Goal: Task Accomplishment & Management: Complete application form

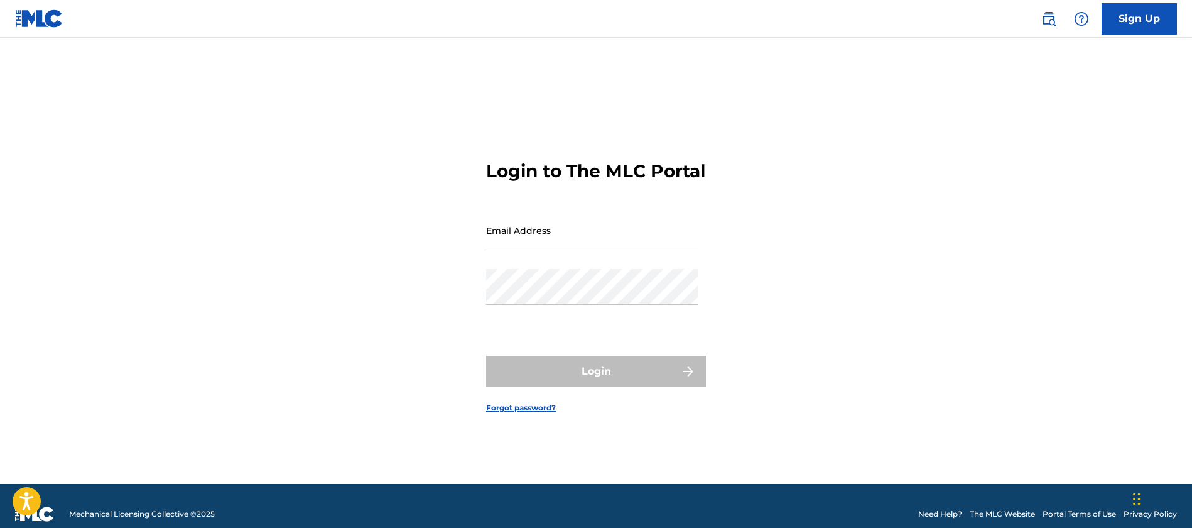
click at [597, 237] on input "Email Address" at bounding box center [592, 230] width 212 height 36
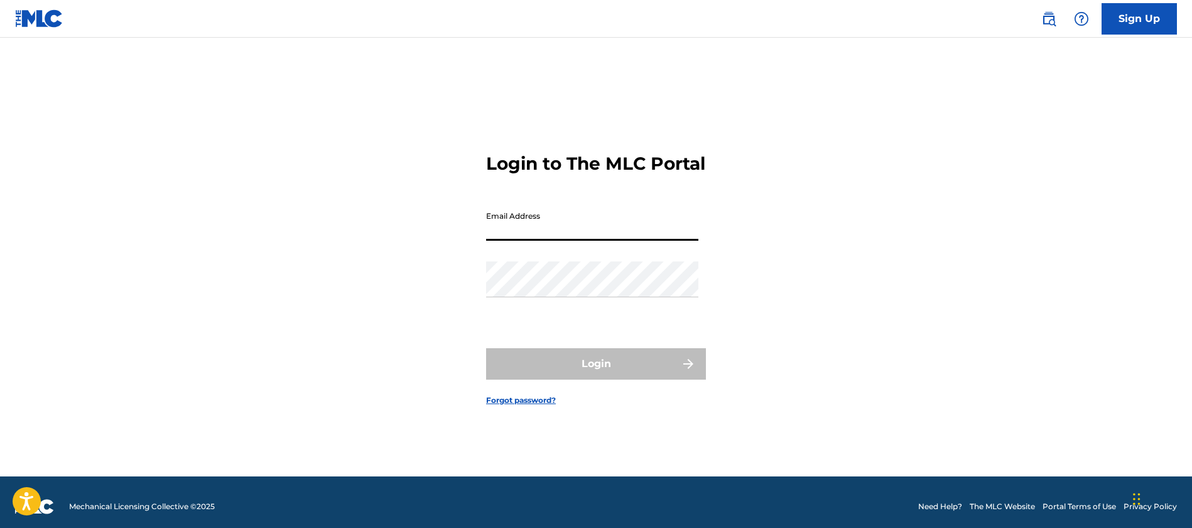
click at [599, 241] on input "Email Address" at bounding box center [592, 223] width 212 height 36
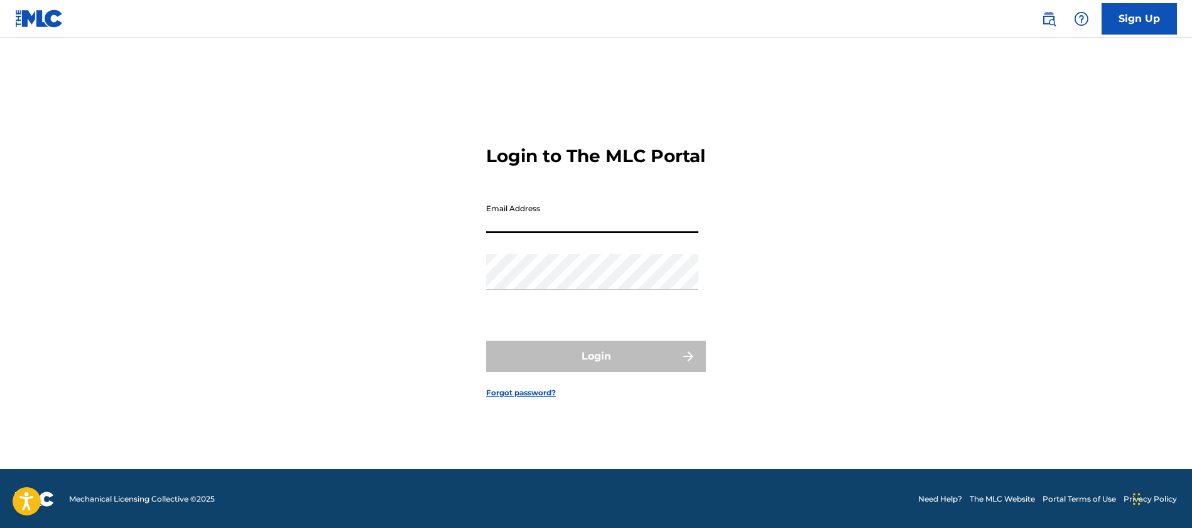
drag, startPoint x: 599, startPoint y: 248, endPoint x: 597, endPoint y: 254, distance: 6.4
click at [597, 252] on div "Email Address" at bounding box center [592, 225] width 212 height 57
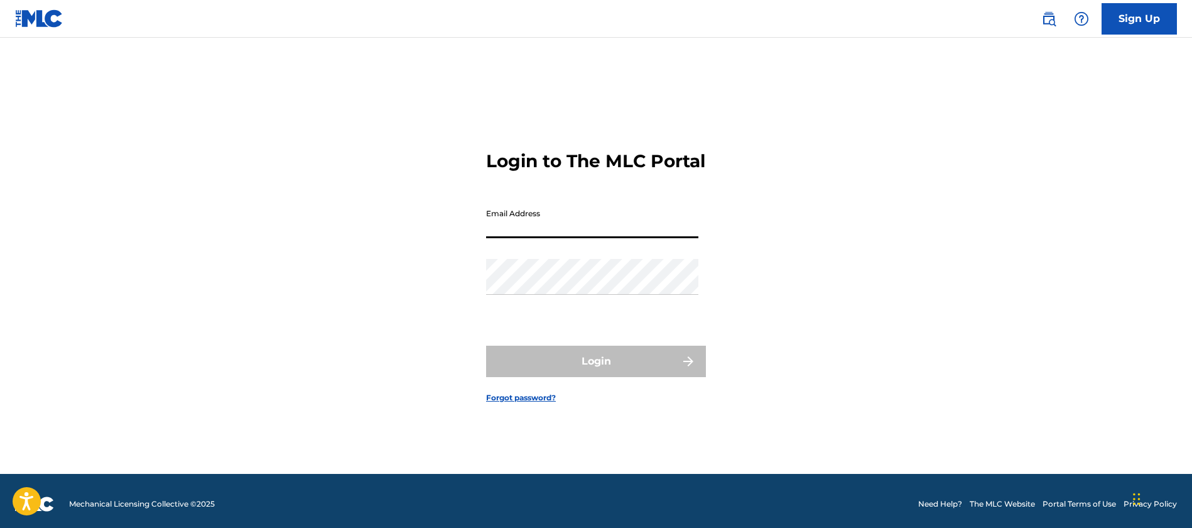
click at [598, 233] on input "Email Address" at bounding box center [592, 220] width 212 height 36
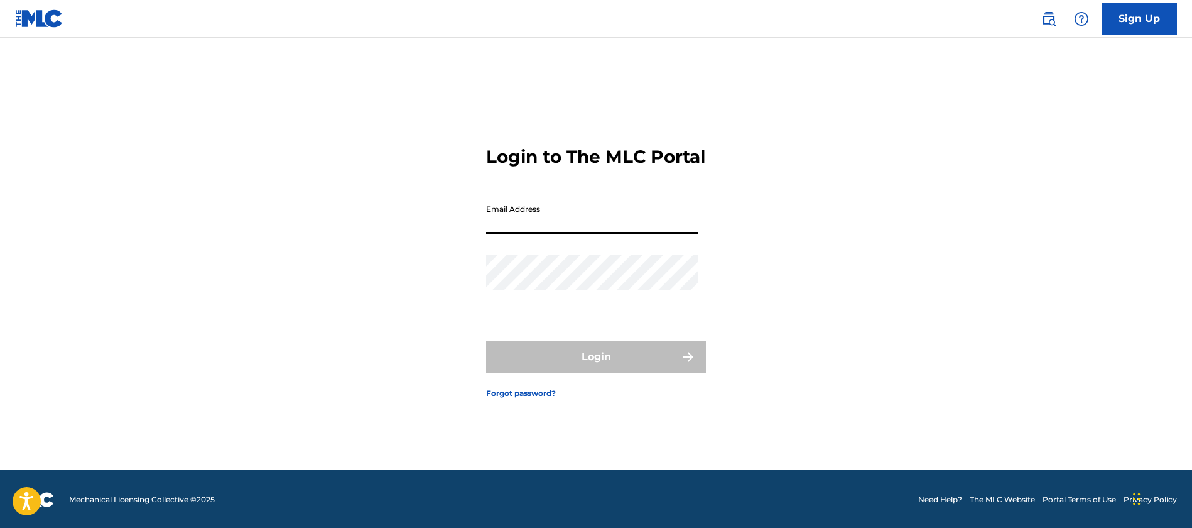
drag, startPoint x: 598, startPoint y: 233, endPoint x: 597, endPoint y: 244, distance: 11.3
click at [597, 234] on input "Email Address" at bounding box center [592, 216] width 212 height 36
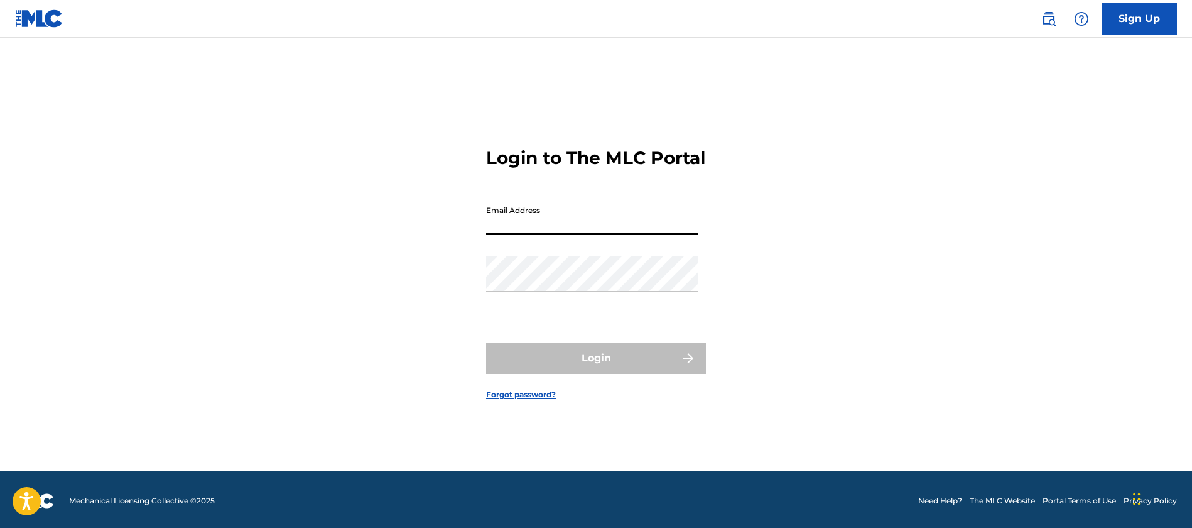
click at [554, 227] on input "Email Address" at bounding box center [592, 217] width 212 height 36
type input "[EMAIL_ADDRESS][DOMAIN_NAME]"
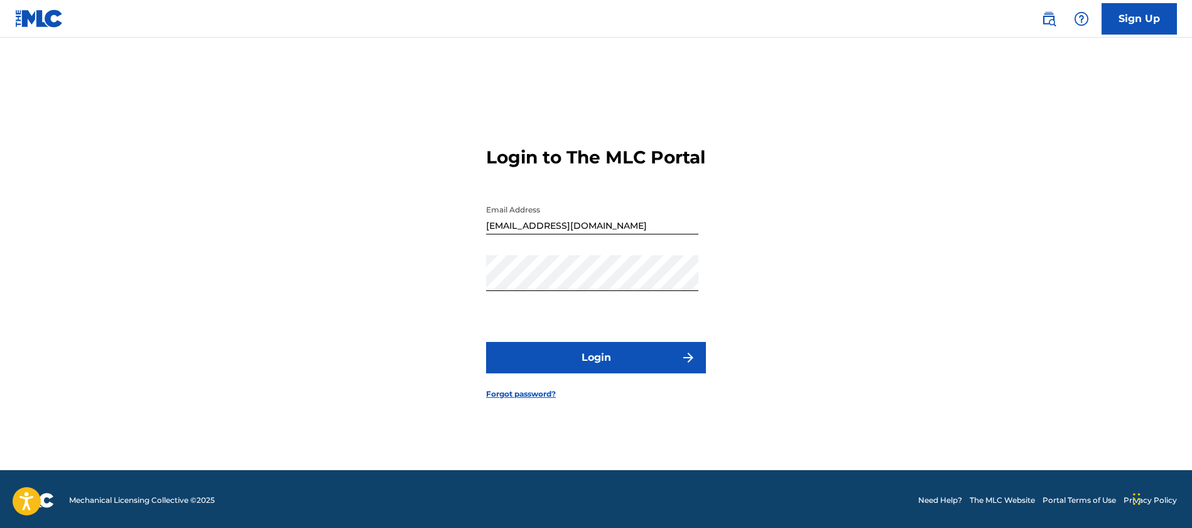
click at [595, 371] on button "Login" at bounding box center [596, 357] width 220 height 31
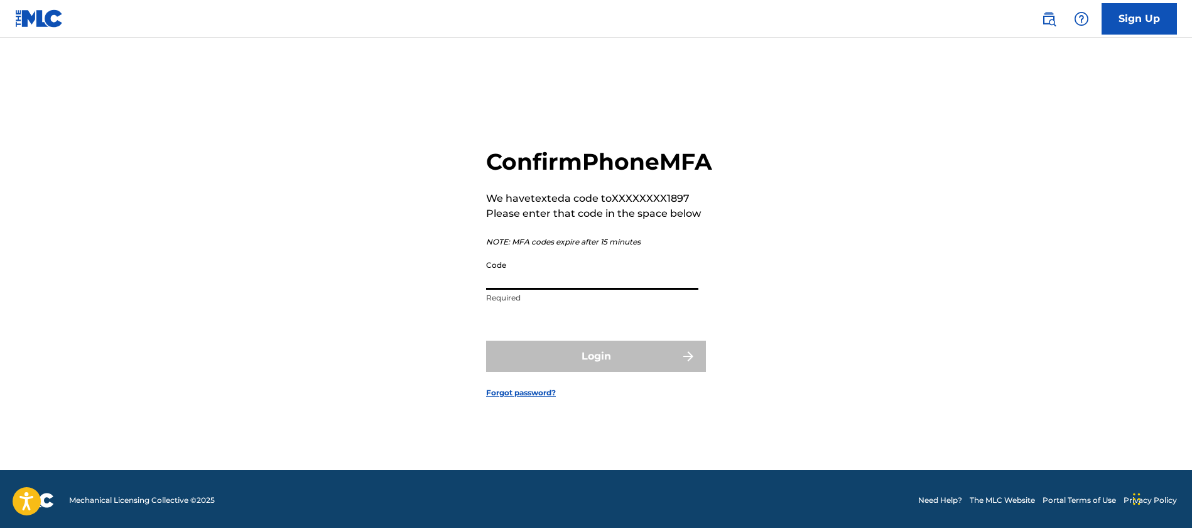
click at [570, 290] on input "Code" at bounding box center [592, 272] width 212 height 36
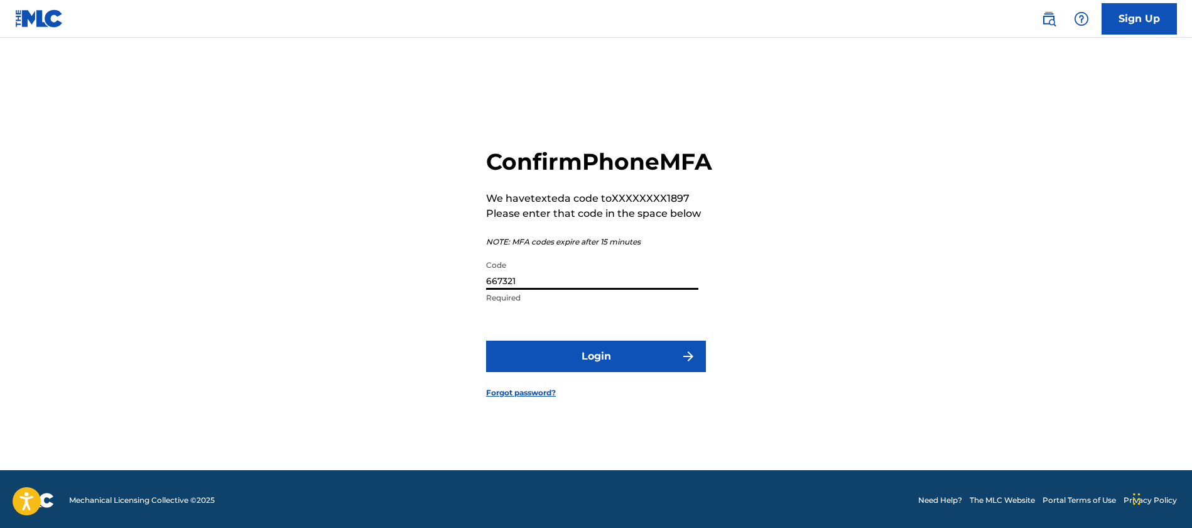
scroll to position [0, 0]
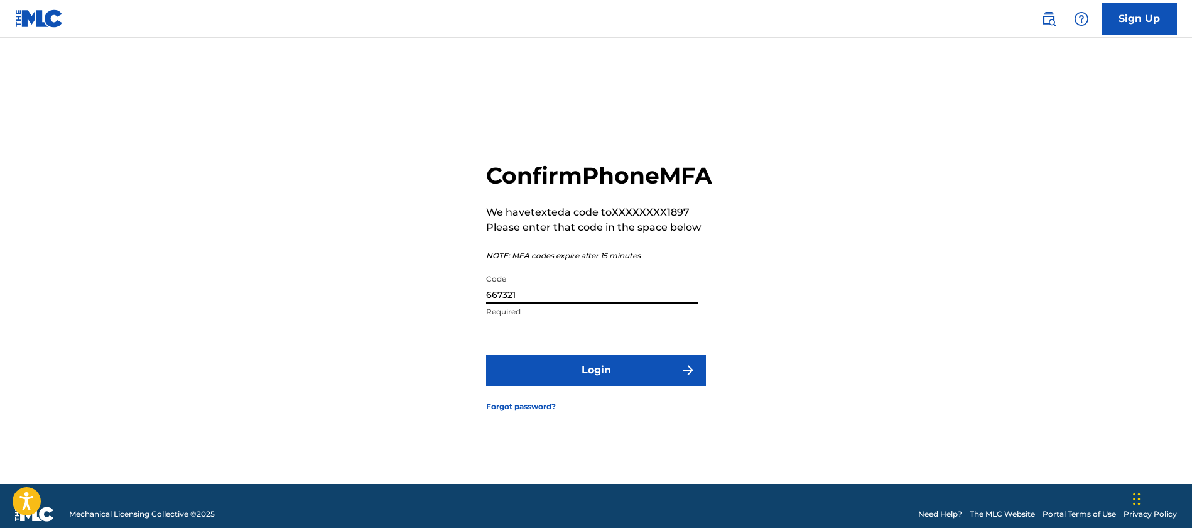
type input "667321"
click at [637, 382] on button "Login" at bounding box center [596, 369] width 220 height 31
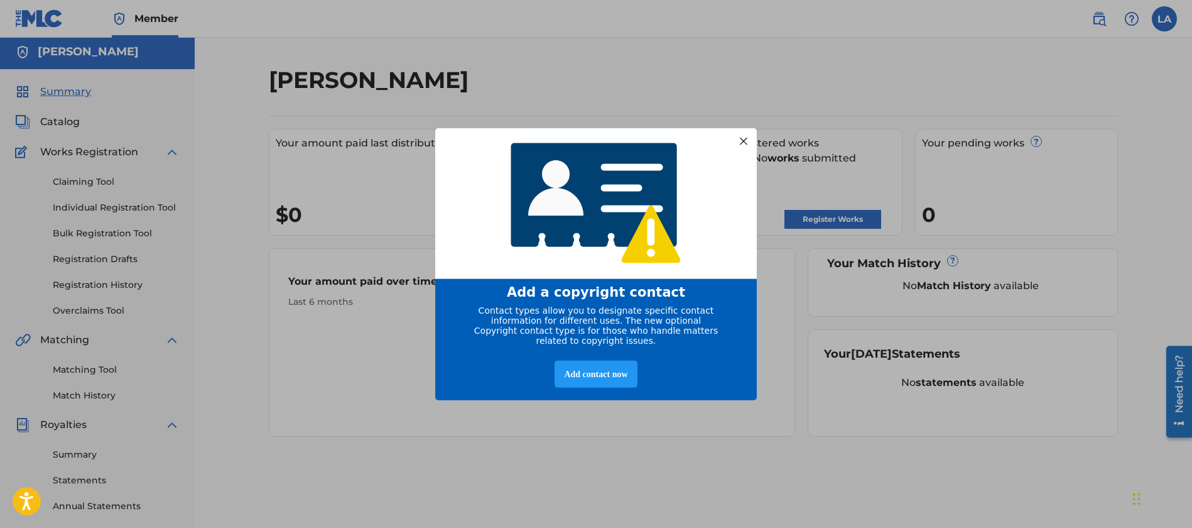
scroll to position [2, 0]
click at [749, 137] on div at bounding box center [743, 141] width 16 height 16
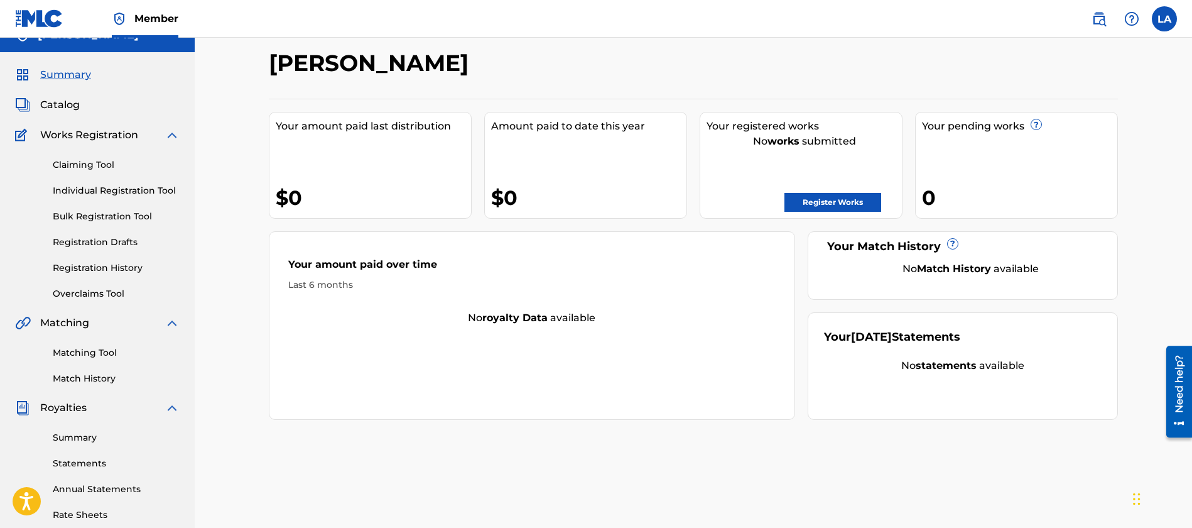
scroll to position [0, 0]
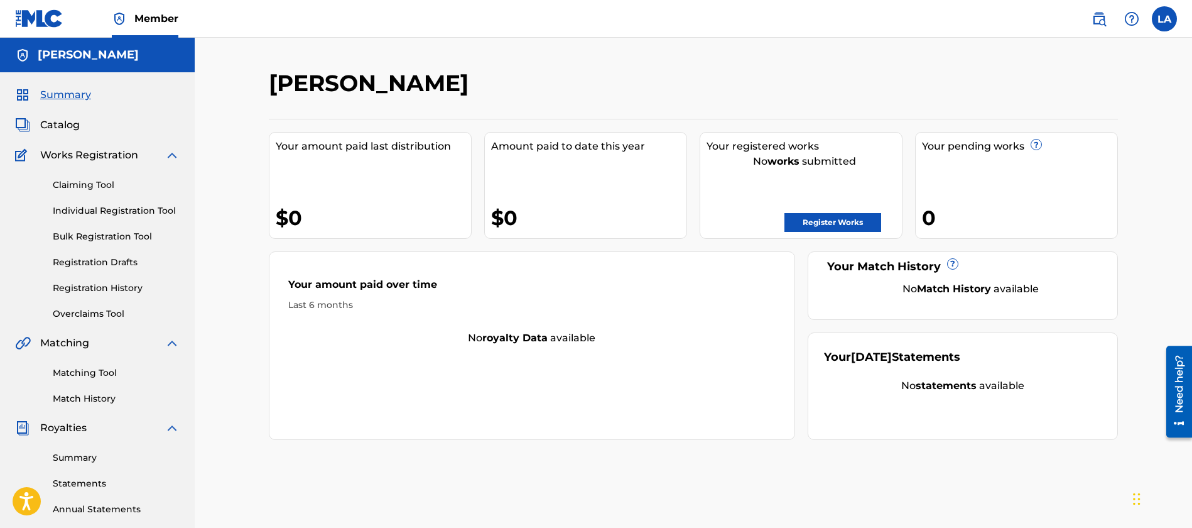
click at [843, 219] on link "Register Works" at bounding box center [832, 222] width 97 height 19
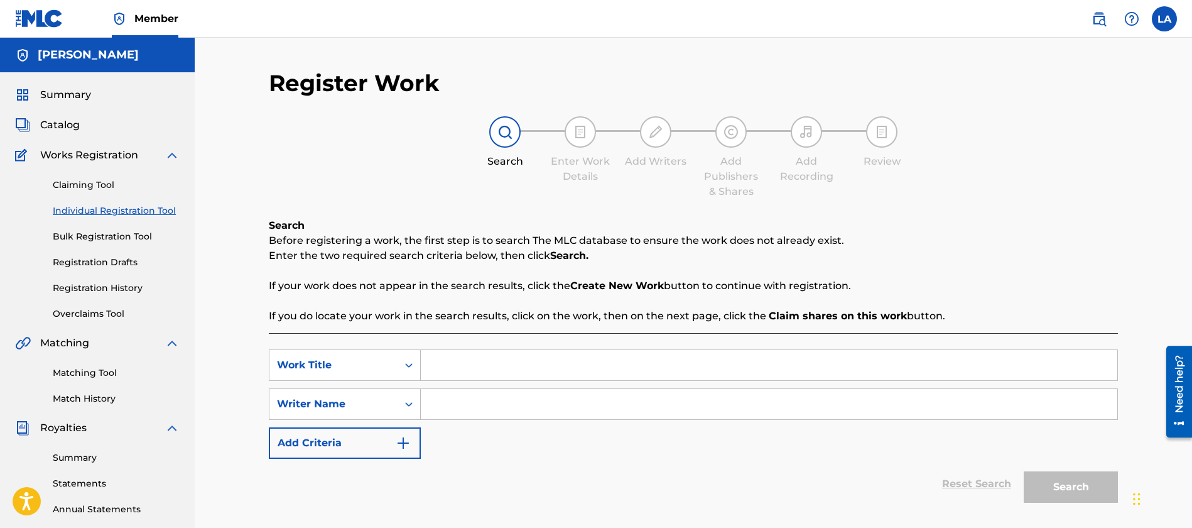
scroll to position [3, 0]
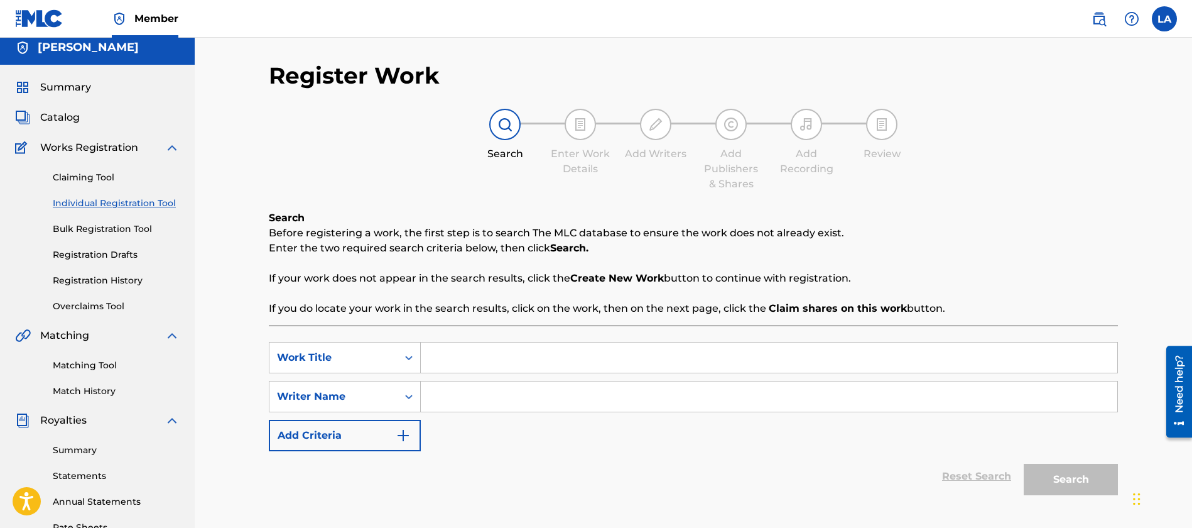
click at [485, 364] on input "Search Form" at bounding box center [769, 357] width 697 height 30
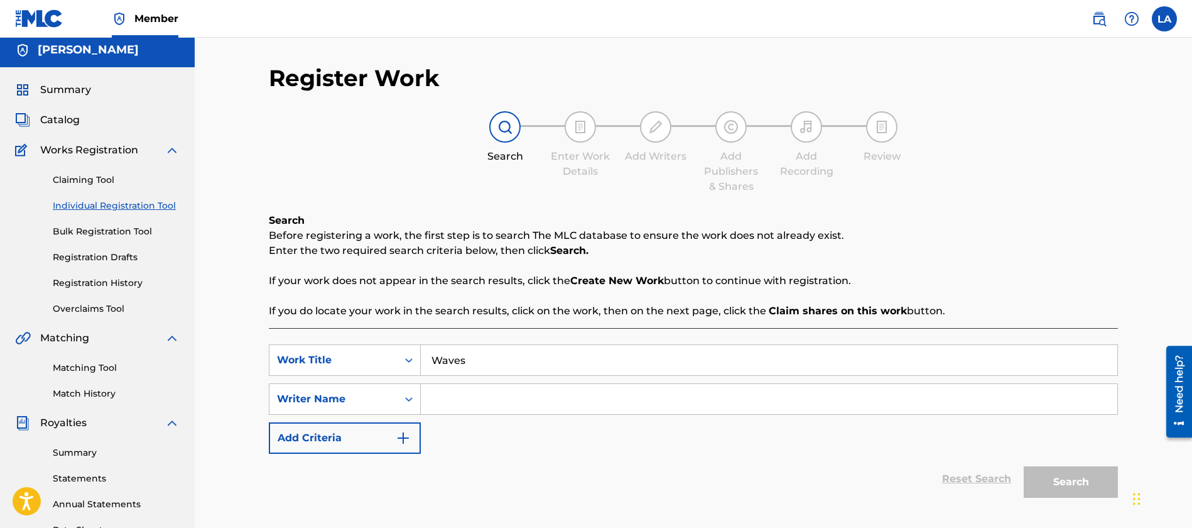
scroll to position [0, 0]
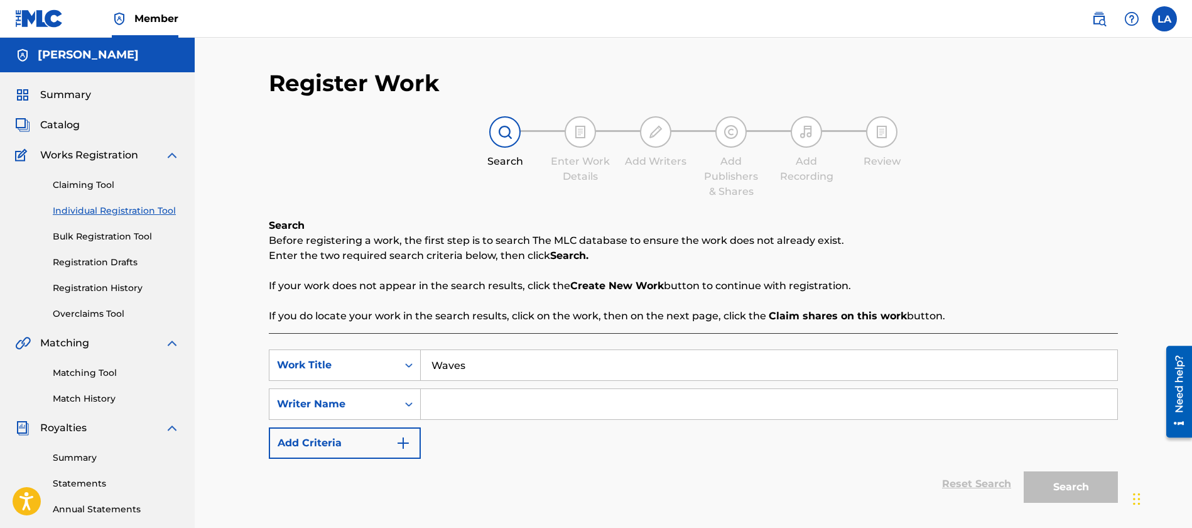
type input "Waves"
click at [500, 401] on input "Search Form" at bounding box center [769, 404] width 697 height 30
type input "Lauren River"
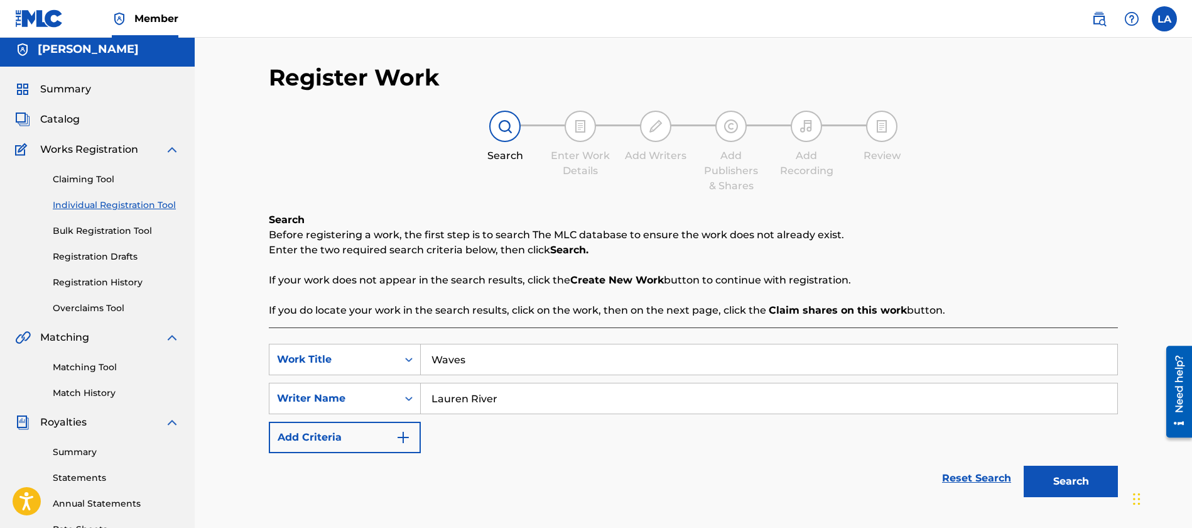
click at [1069, 492] on button "Search" at bounding box center [1071, 480] width 94 height 31
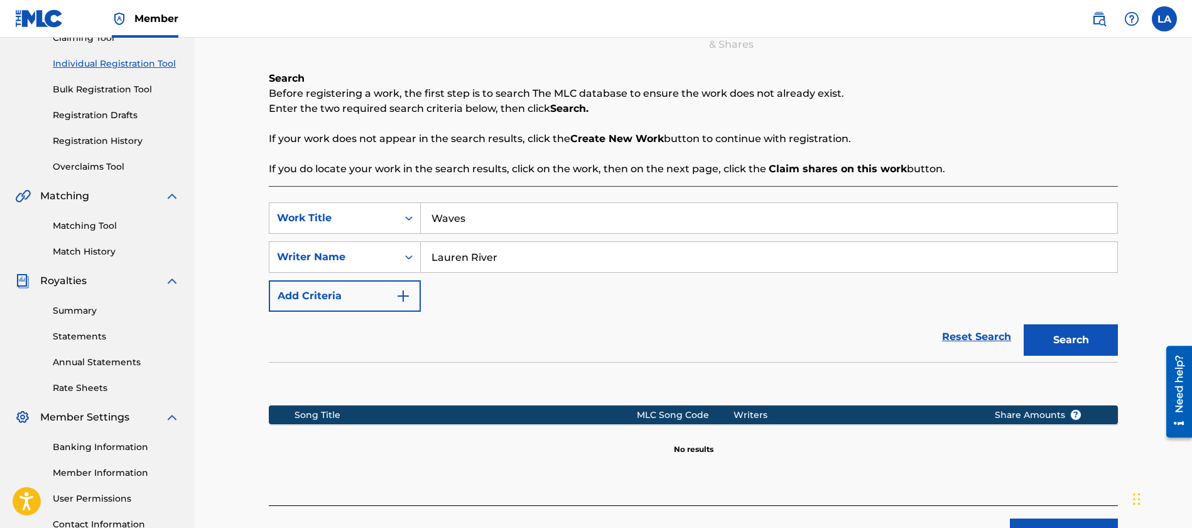
scroll to position [174, 0]
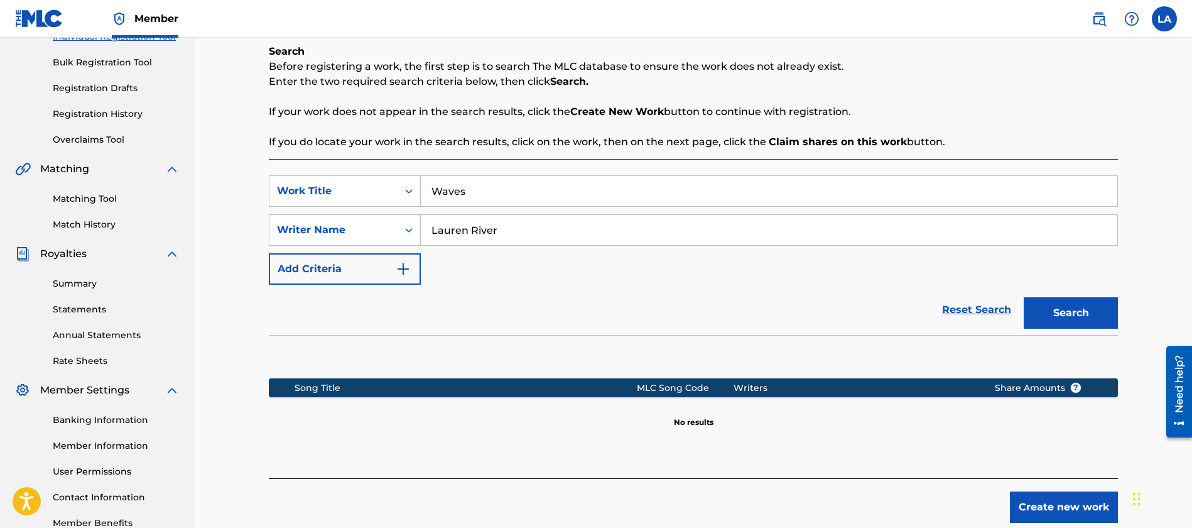
click at [1067, 312] on button "Search" at bounding box center [1071, 312] width 94 height 31
drag, startPoint x: 480, startPoint y: 198, endPoint x: 398, endPoint y: 192, distance: 83.1
click at [390, 190] on div "SearchWithCriteriae1c02015-5683-4ce4-8753-2ef897059506 Work Title Waves" at bounding box center [693, 190] width 849 height 31
click at [553, 235] on input "Lauren River" at bounding box center [769, 229] width 697 height 30
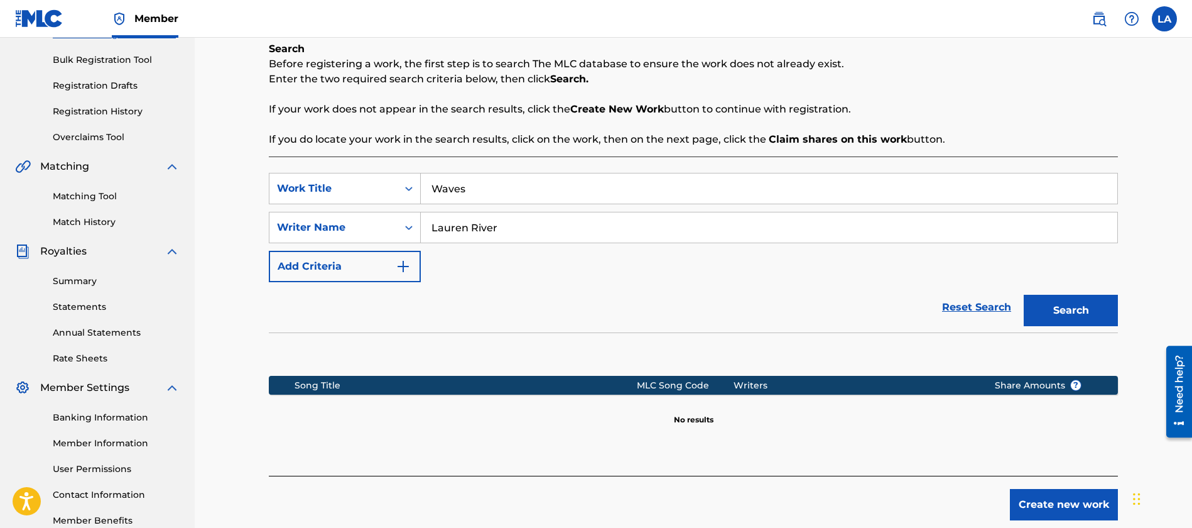
scroll to position [181, 0]
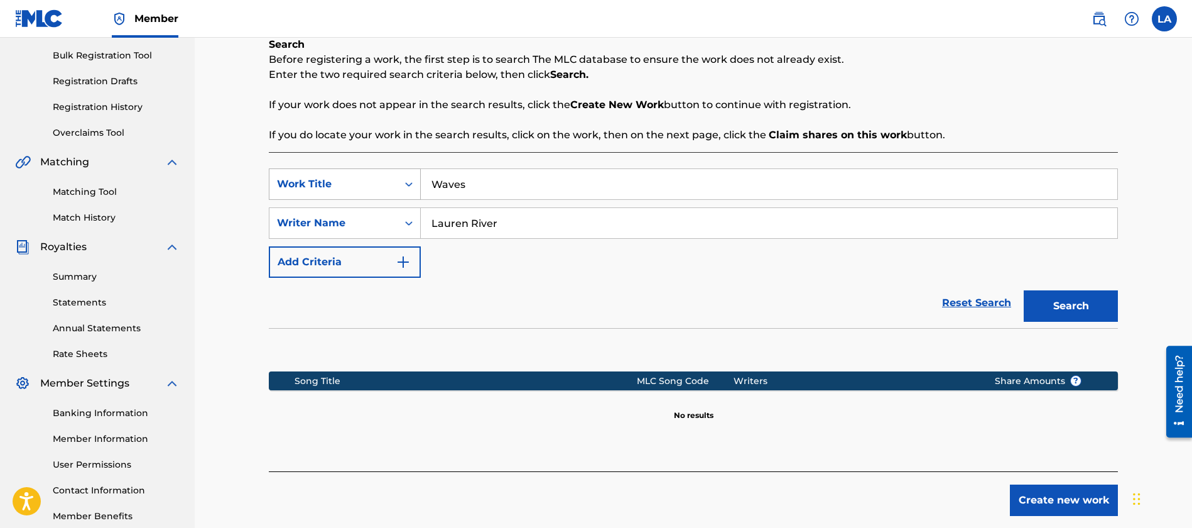
drag, startPoint x: 504, startPoint y: 193, endPoint x: 413, endPoint y: 188, distance: 91.8
click at [413, 188] on div "SearchWithCriteriae1c02015-5683-4ce4-8753-2ef897059506 Work Title Waves" at bounding box center [693, 183] width 849 height 31
type input "My Time"
click at [1057, 301] on button "Search" at bounding box center [1071, 305] width 94 height 31
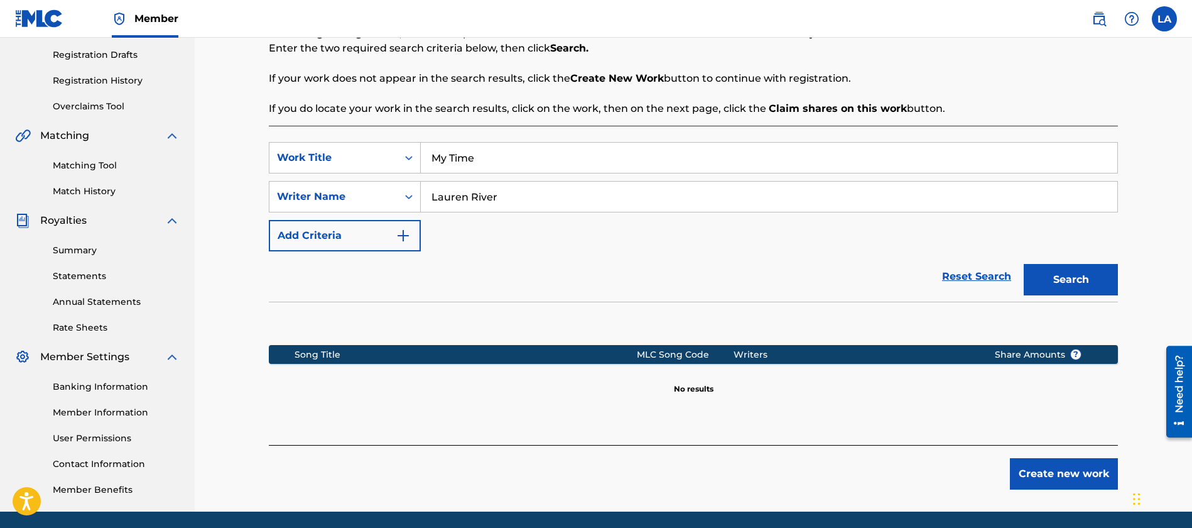
scroll to position [251, 0]
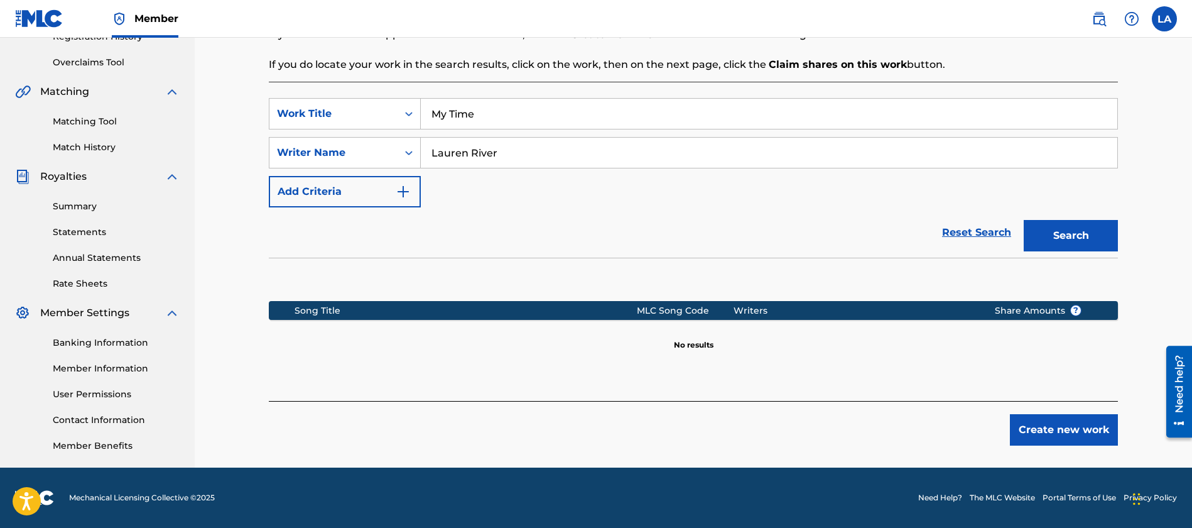
click at [1078, 431] on button "Create new work" at bounding box center [1064, 429] width 108 height 31
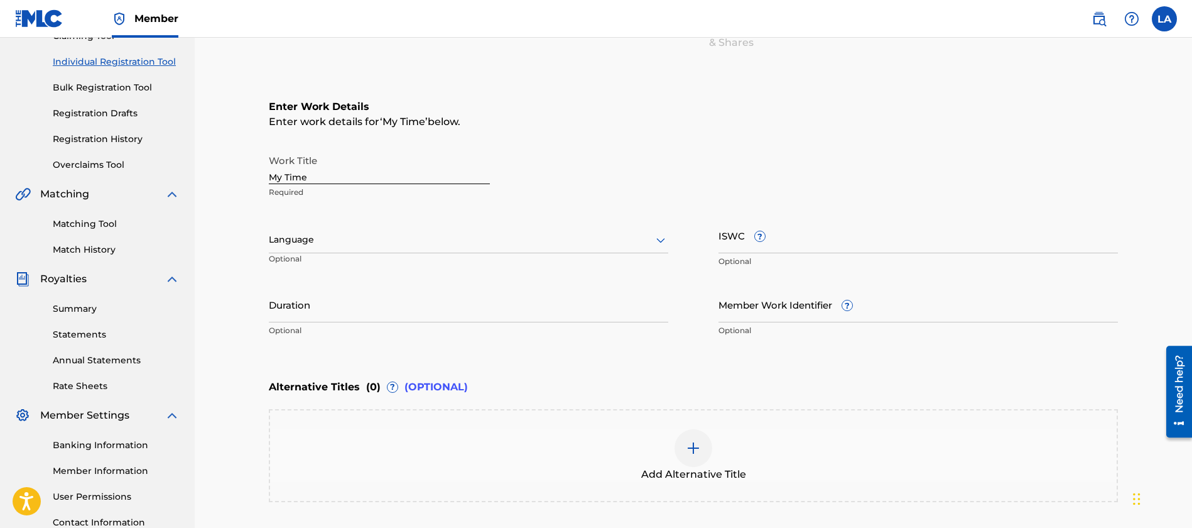
scroll to position [149, 0]
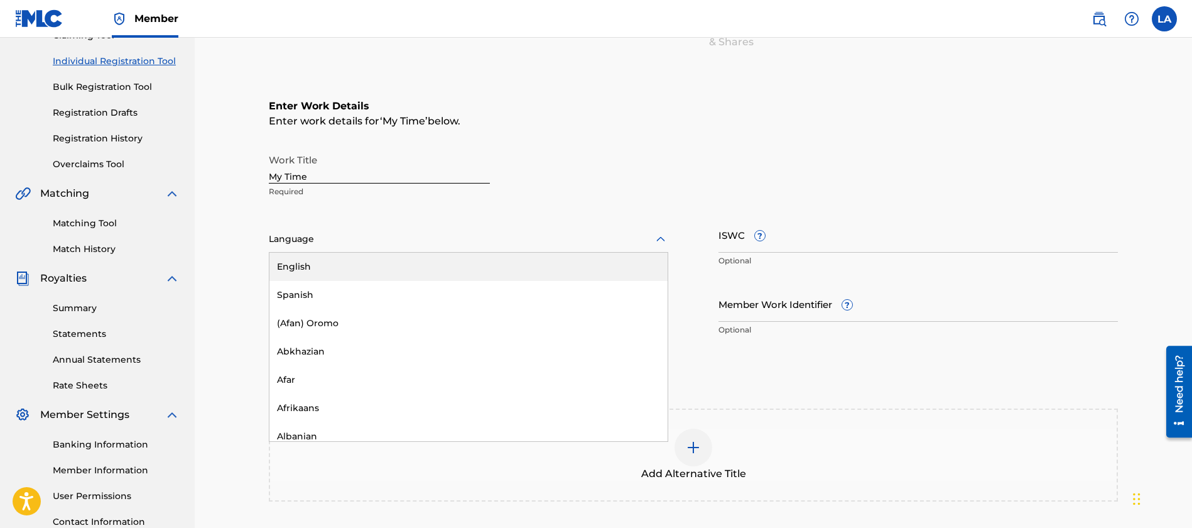
click at [366, 236] on div at bounding box center [468, 239] width 399 height 16
click at [374, 271] on div "English" at bounding box center [468, 266] width 398 height 28
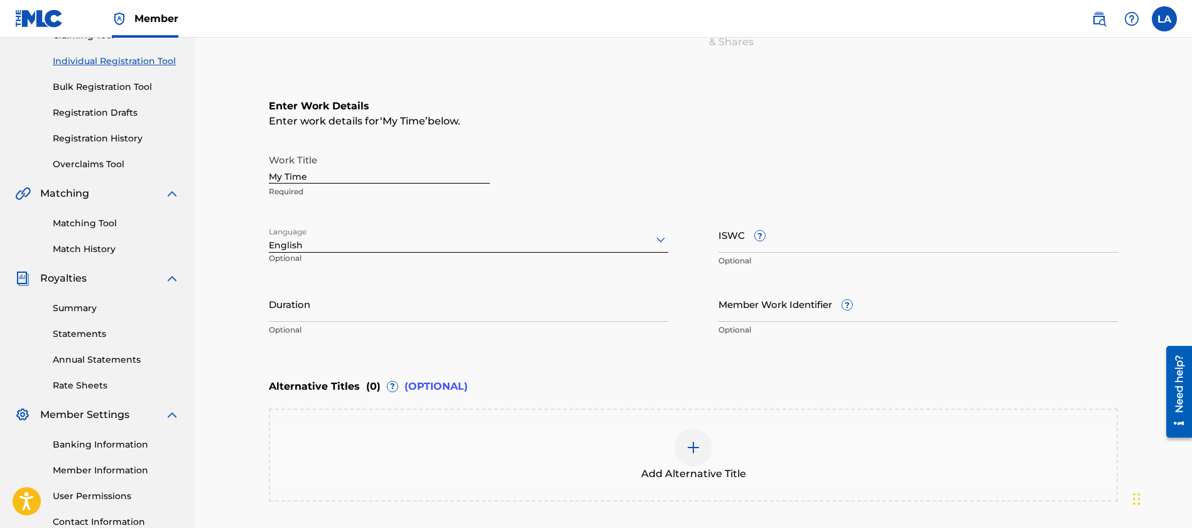
click at [356, 306] on input "Duration" at bounding box center [468, 304] width 399 height 36
click at [804, 239] on input "ISWC ?" at bounding box center [917, 235] width 399 height 36
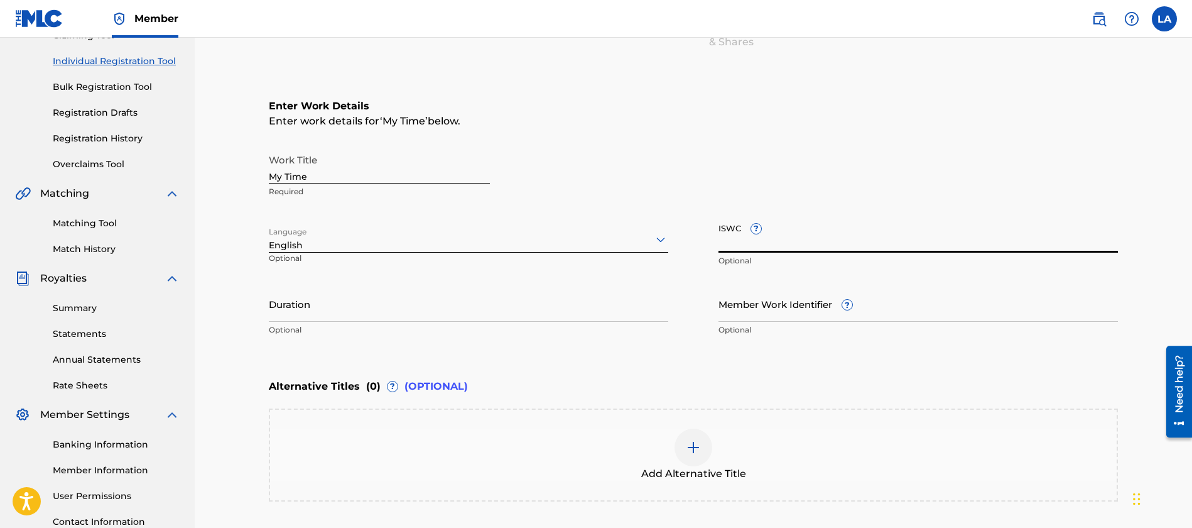
paste input "T3349252677"
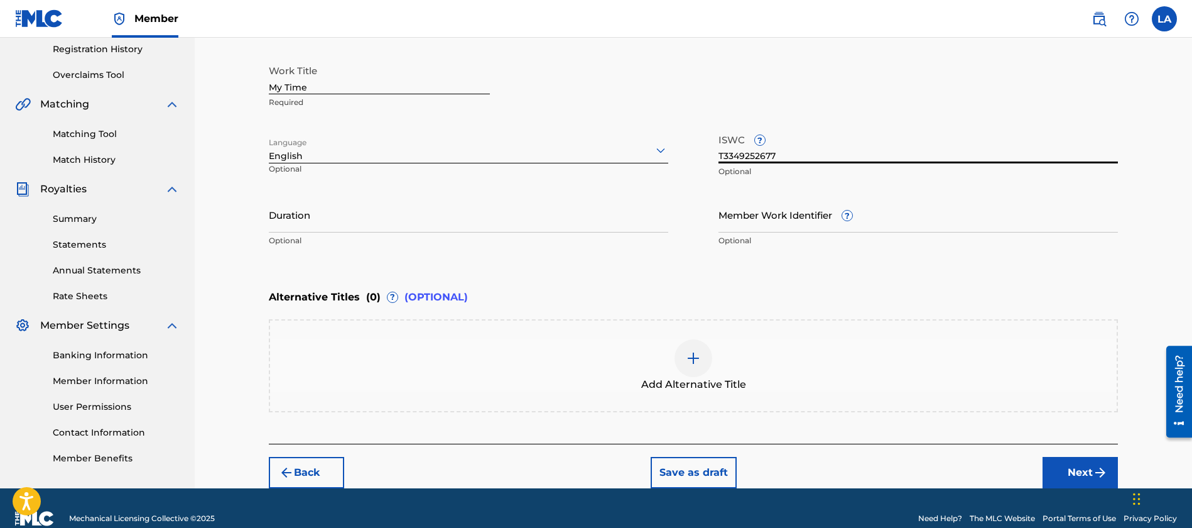
scroll to position [253, 0]
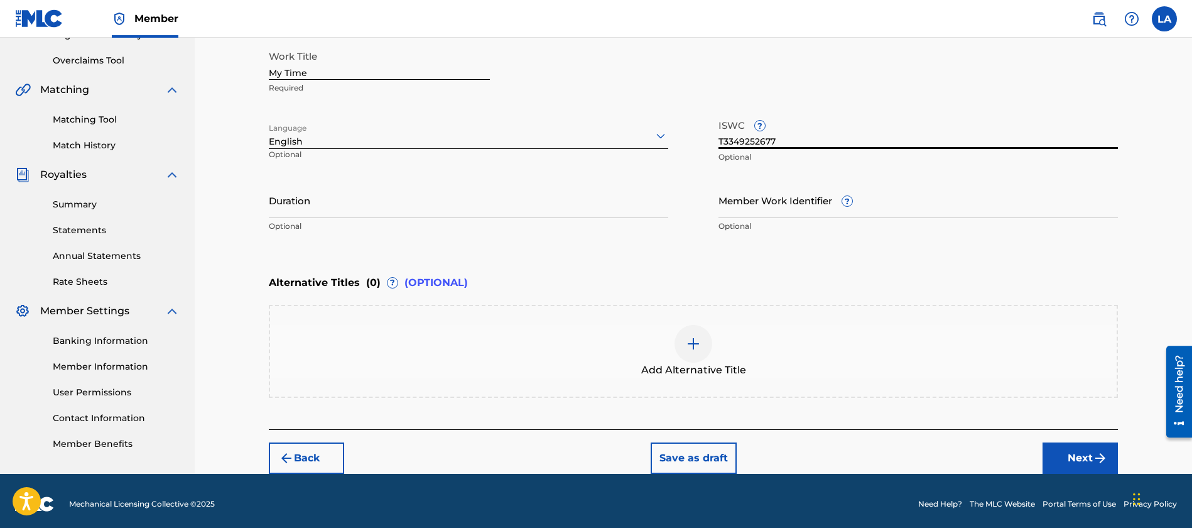
type input "T3349252677"
click at [1088, 451] on button "Next" at bounding box center [1080, 457] width 75 height 31
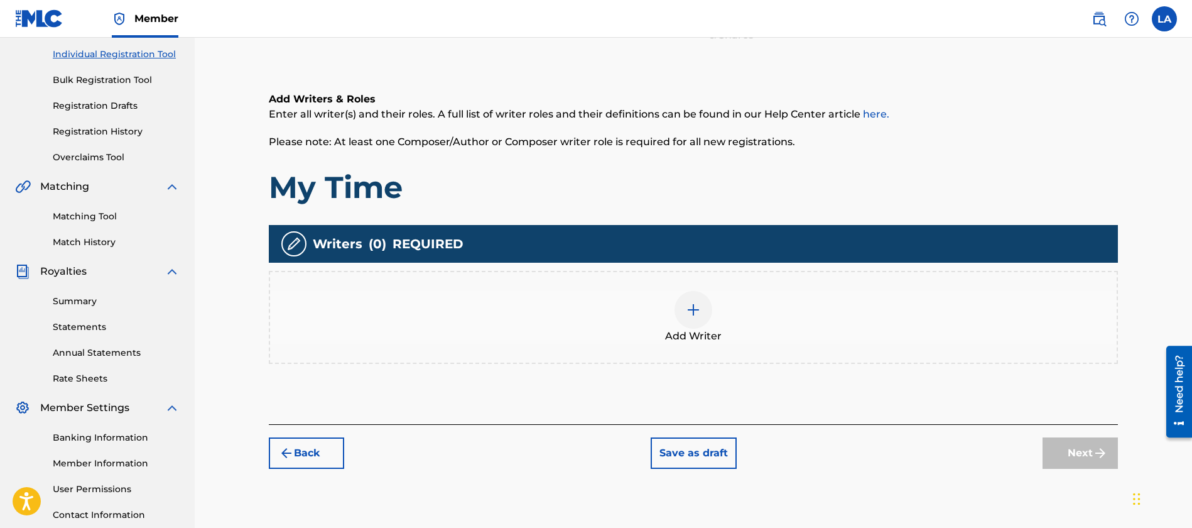
scroll to position [164, 0]
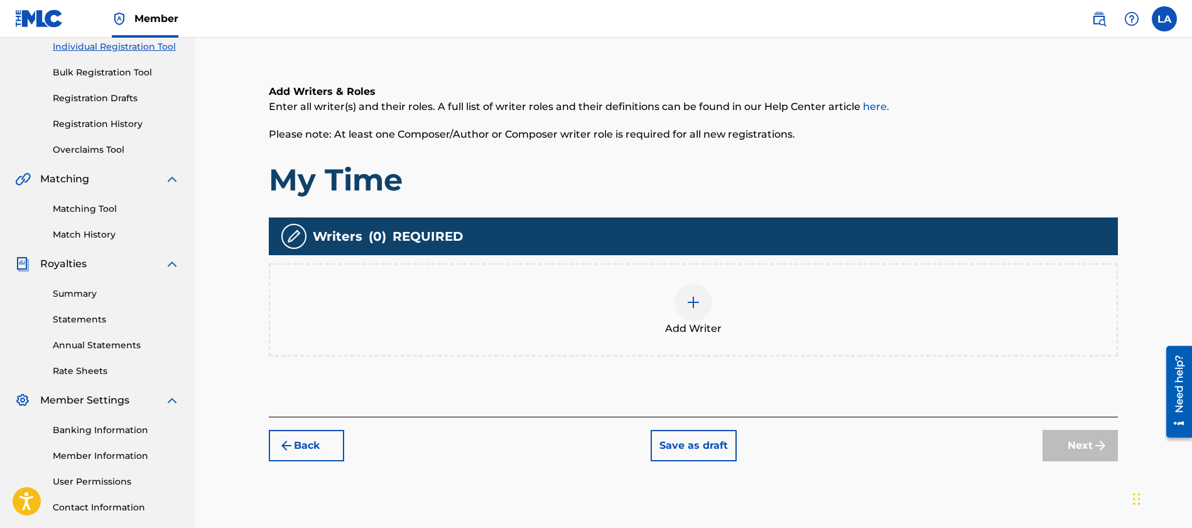
click at [706, 309] on div at bounding box center [694, 302] width 38 height 38
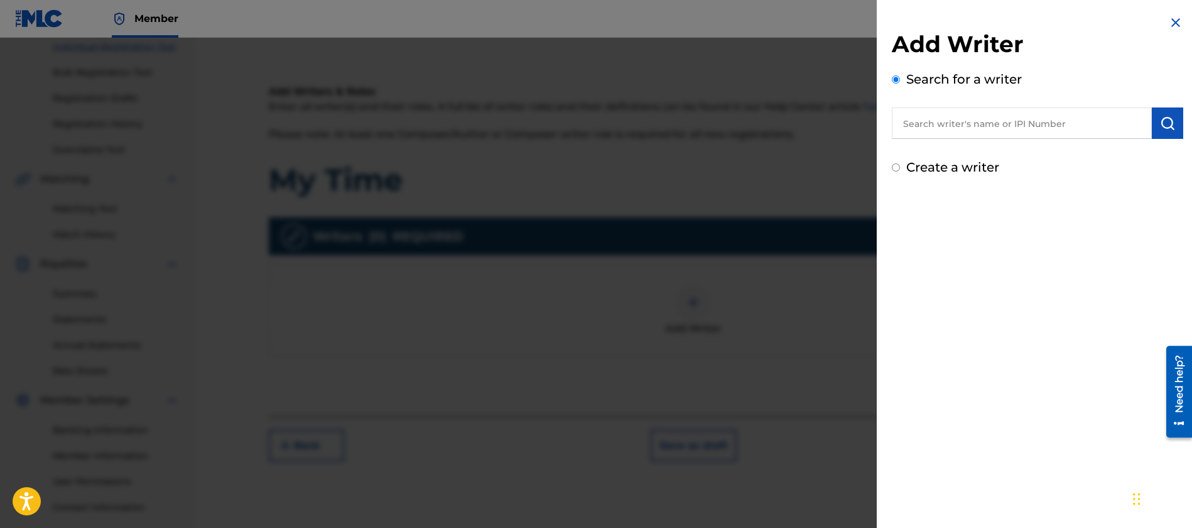
scroll to position [168, 0]
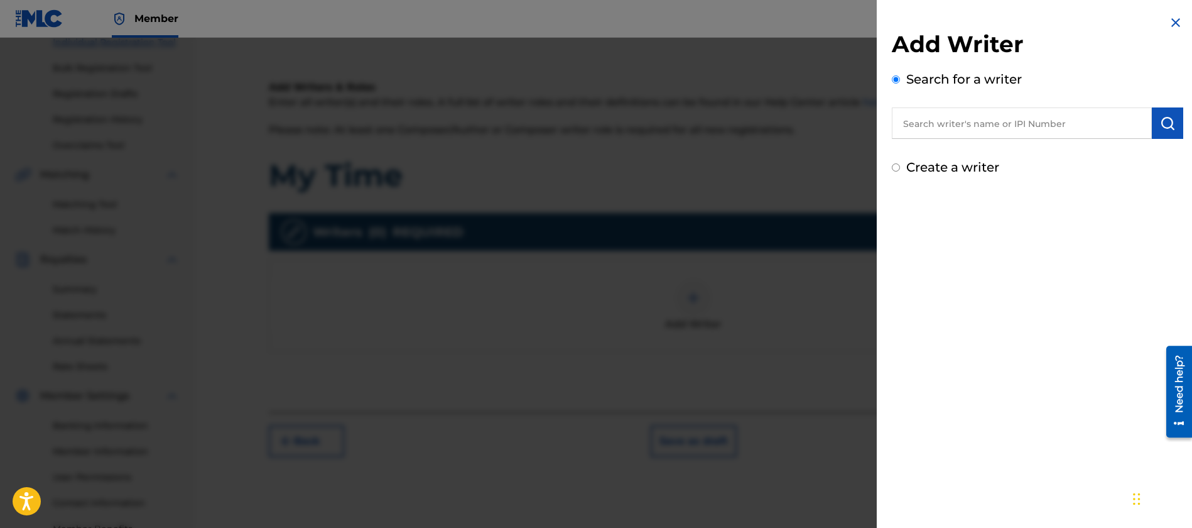
click at [974, 132] on input "text" at bounding box center [1022, 122] width 260 height 31
type input "L"
click at [897, 168] on input "Create a writer" at bounding box center [896, 167] width 8 height 8
radio input "false"
radio input "true"
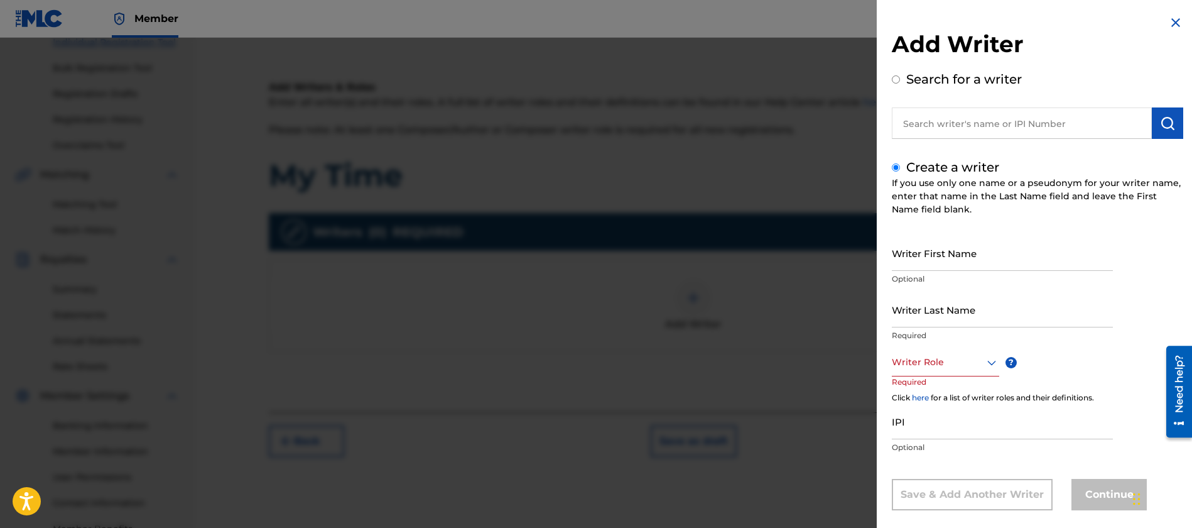
click at [979, 256] on input "Writer First Name" at bounding box center [1002, 253] width 221 height 36
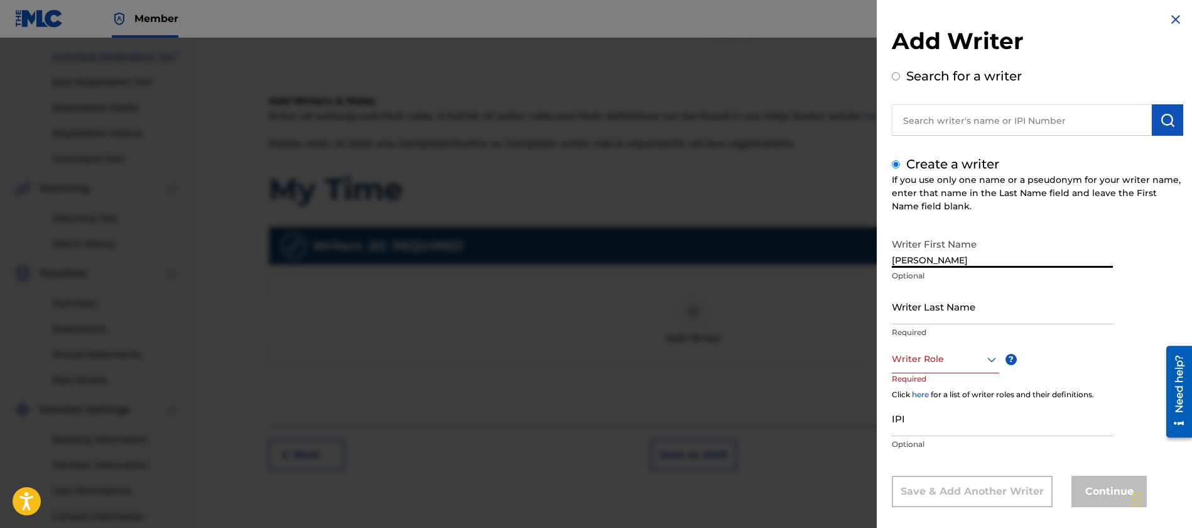
type input "[PERSON_NAME]"
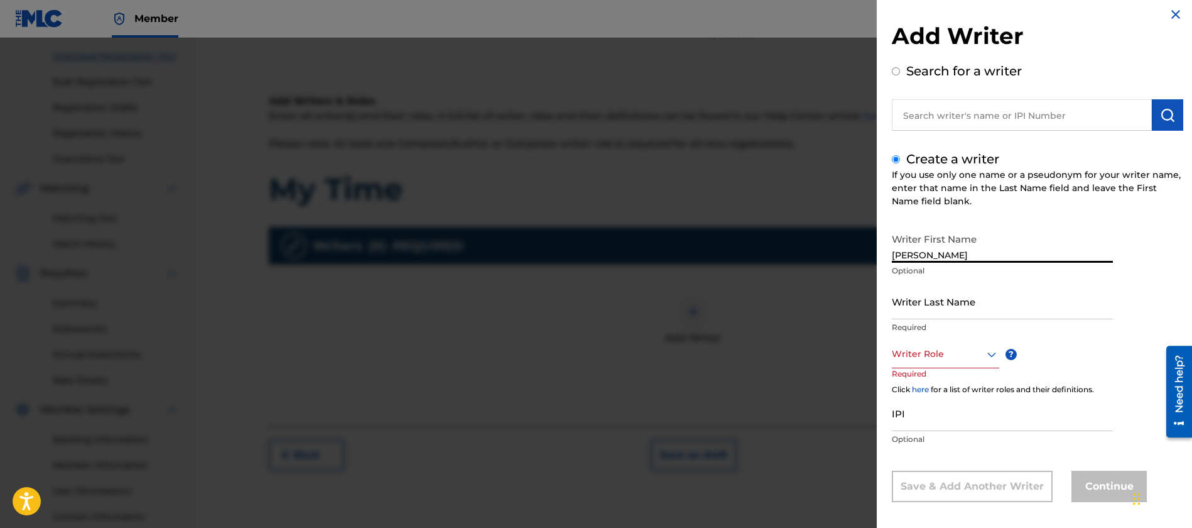
click at [972, 310] on input "Writer Last Name" at bounding box center [1002, 301] width 221 height 36
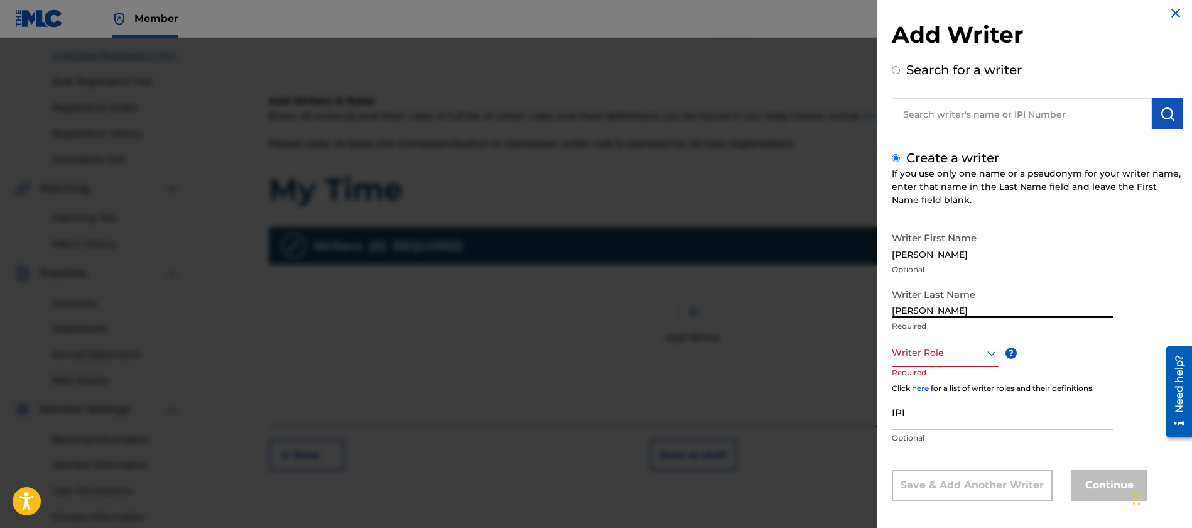
scroll to position [0, 0]
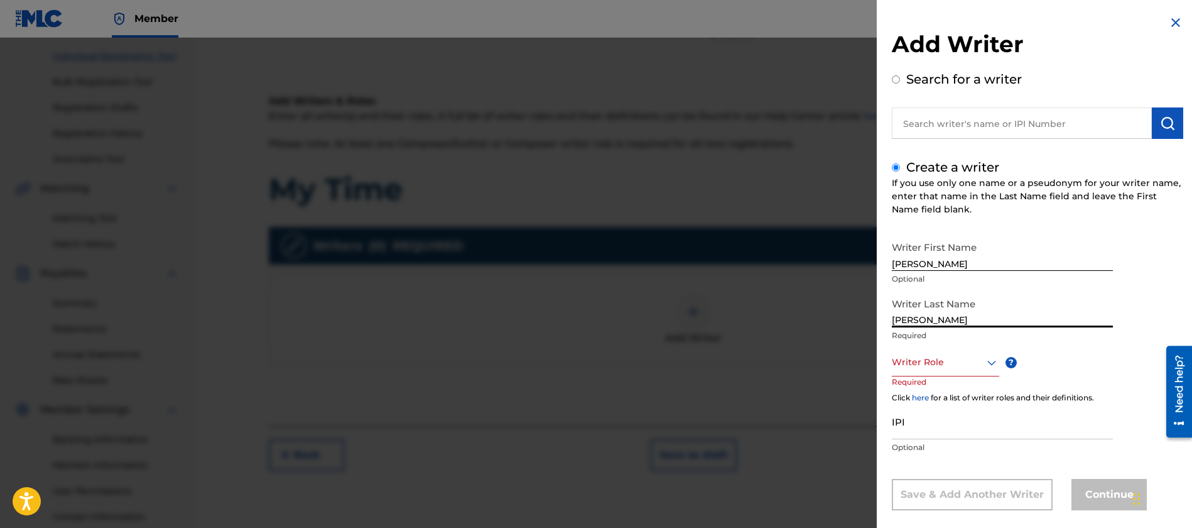
type input "[PERSON_NAME]"
click at [963, 362] on div "Writer Role" at bounding box center [945, 362] width 107 height 28
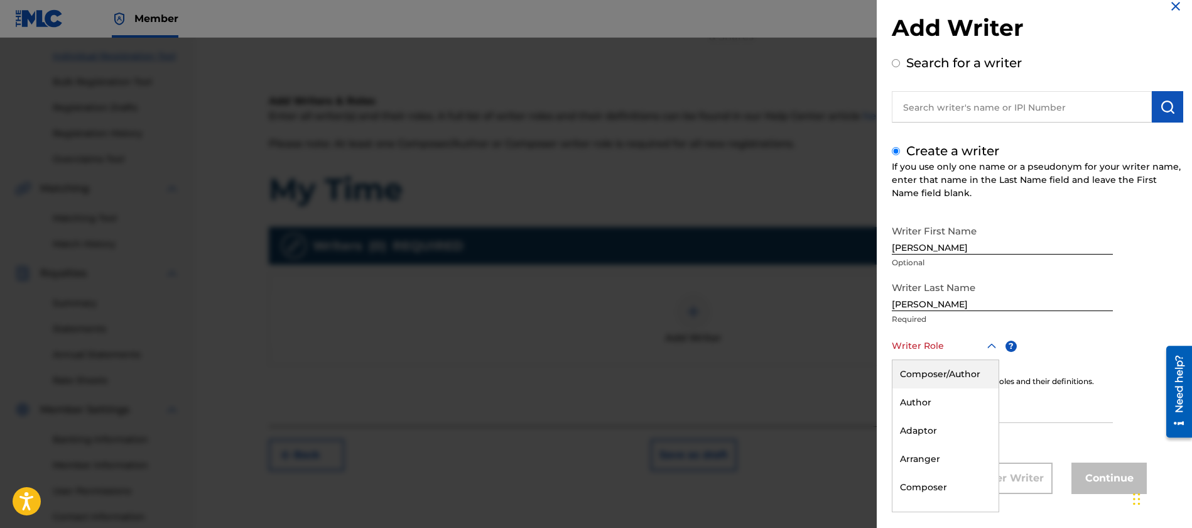
click at [962, 371] on div "Composer/Author" at bounding box center [945, 374] width 106 height 28
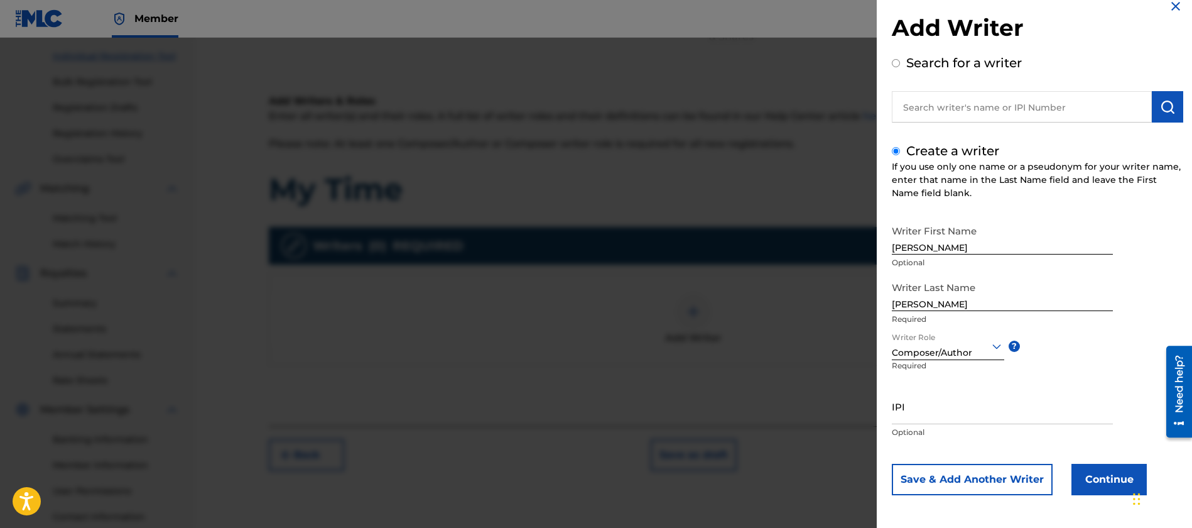
click at [1095, 479] on button "Continue" at bounding box center [1108, 478] width 75 height 31
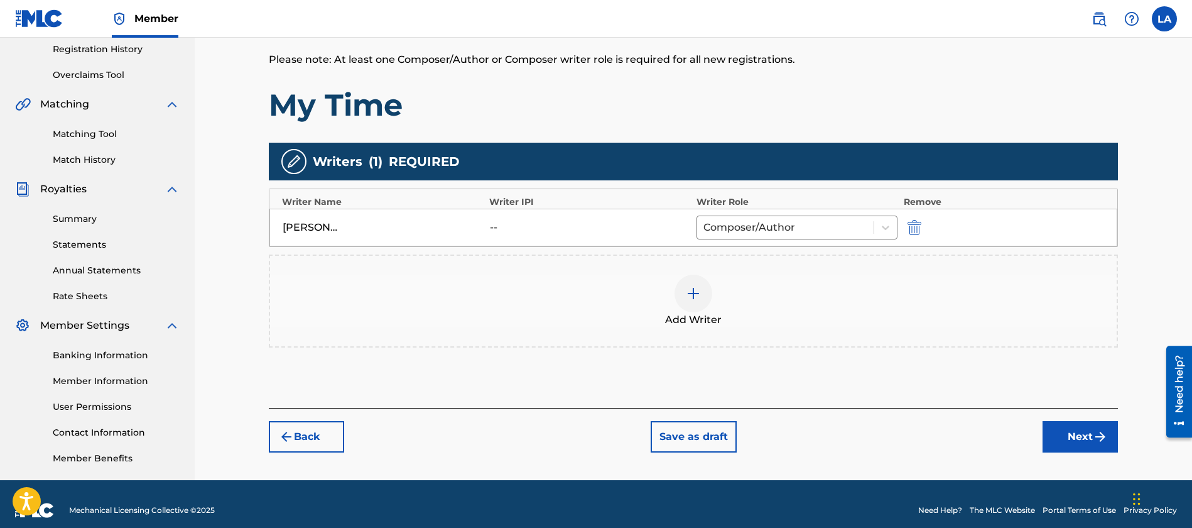
scroll to position [246, 0]
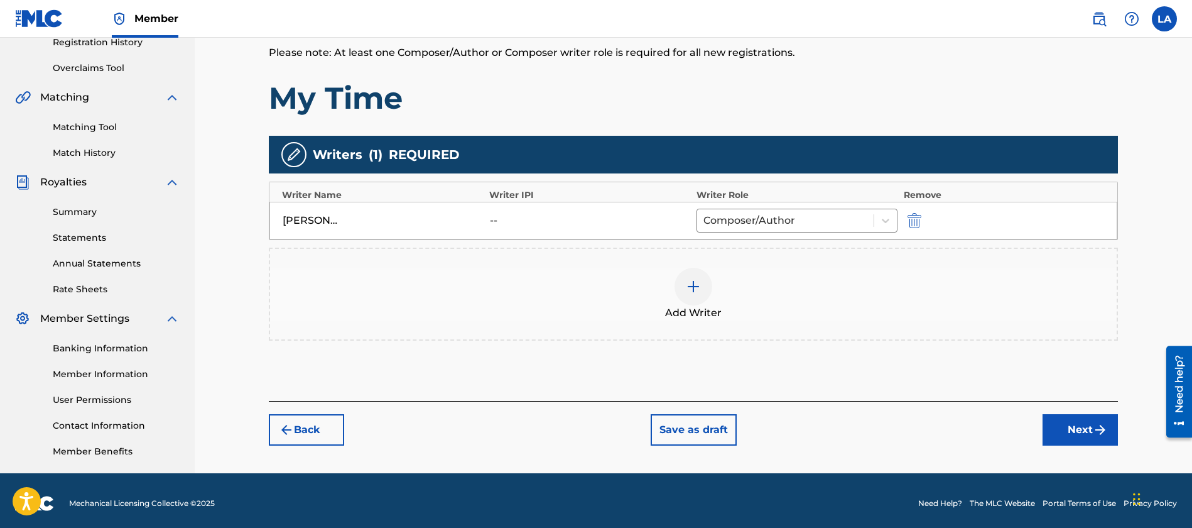
click at [1065, 430] on button "Next" at bounding box center [1080, 429] width 75 height 31
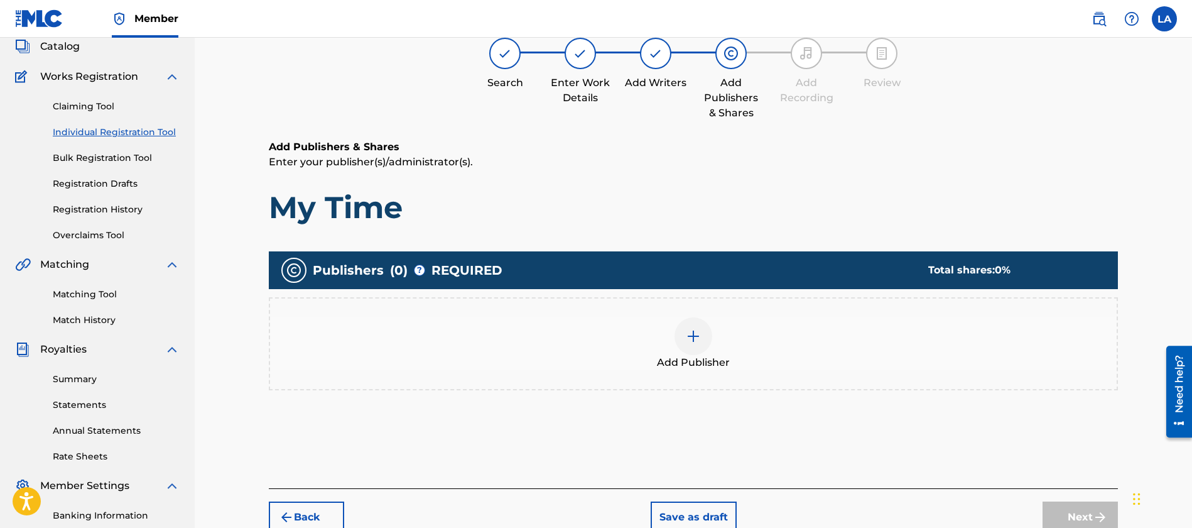
scroll to position [57, 0]
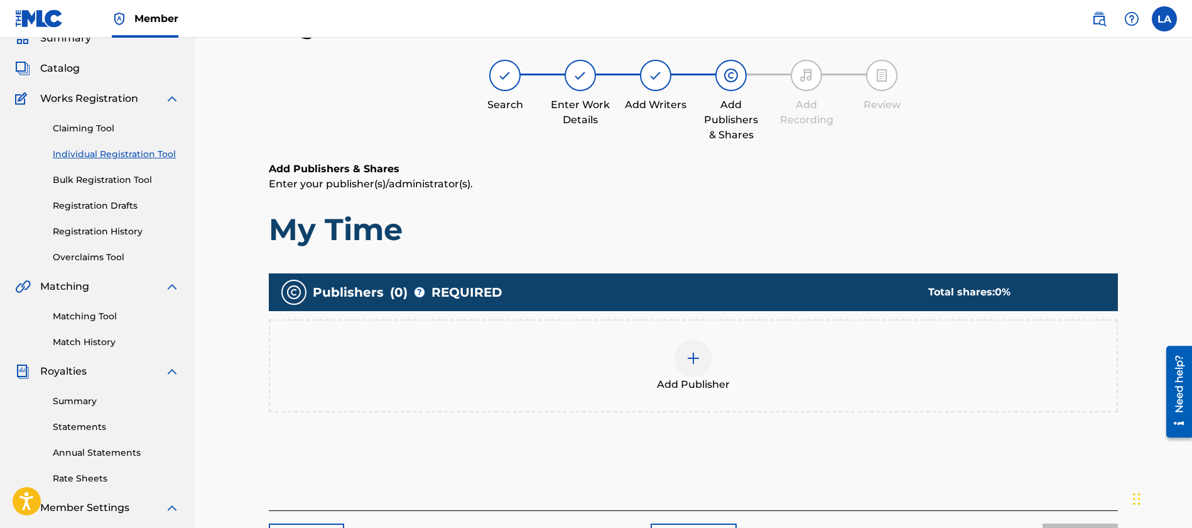
click at [689, 371] on div at bounding box center [694, 358] width 38 height 38
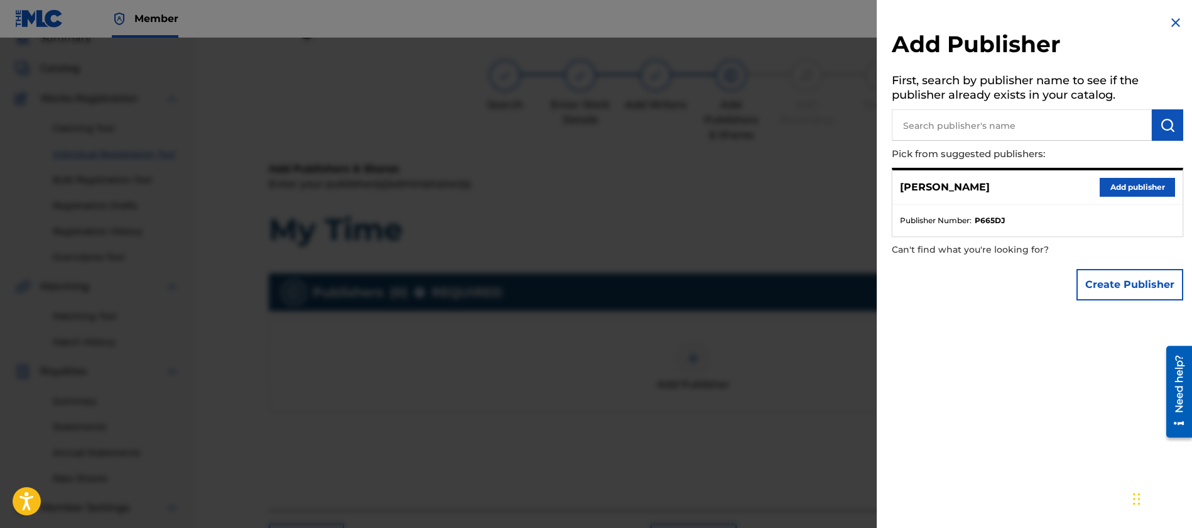
click at [1120, 189] on button "Add publisher" at bounding box center [1137, 187] width 75 height 19
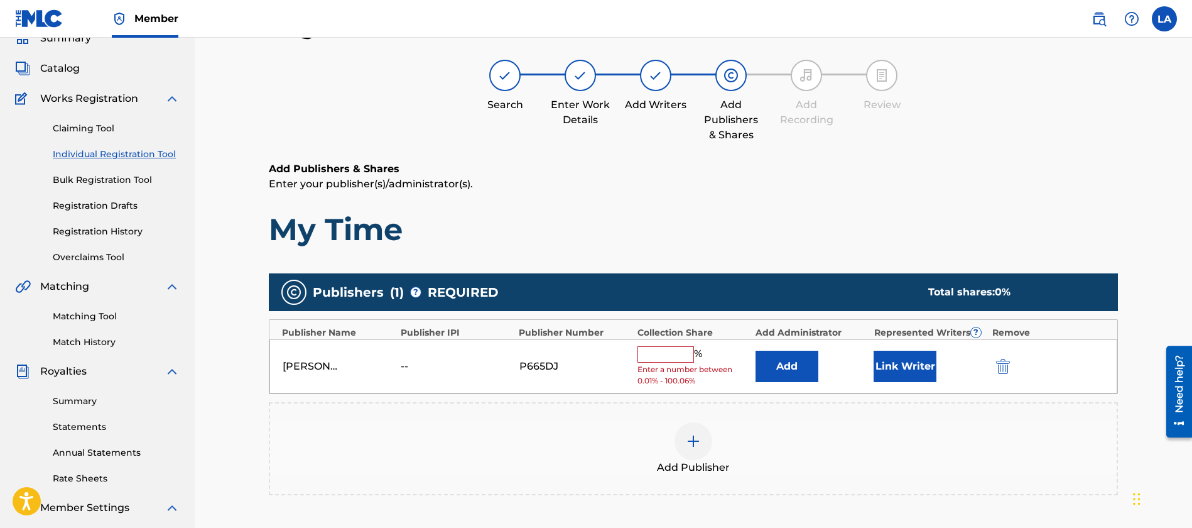
click at [668, 355] on input "text" at bounding box center [665, 354] width 57 height 16
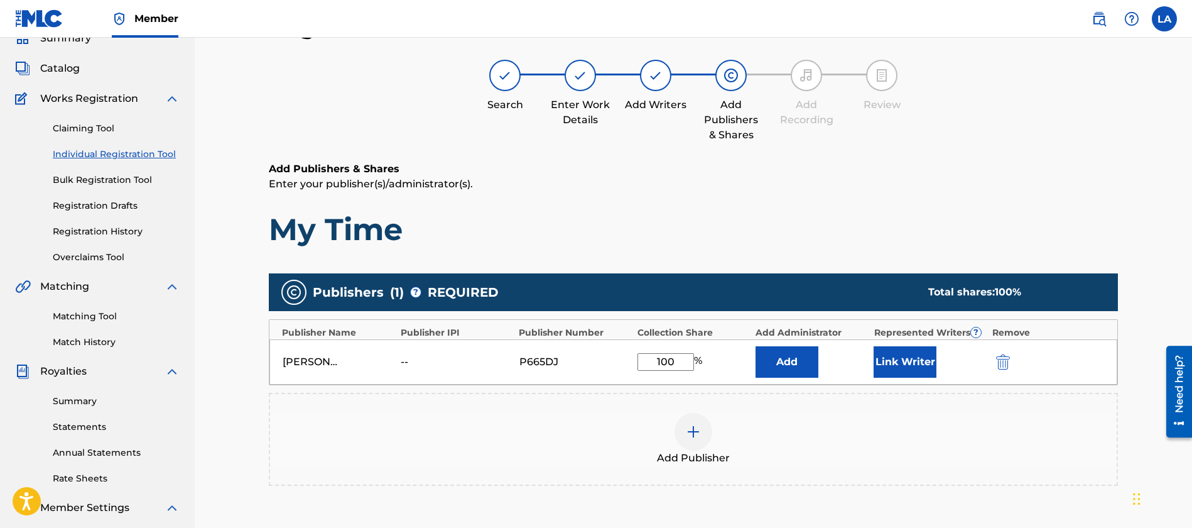
type input "100"
click at [795, 369] on button "Add" at bounding box center [787, 361] width 63 height 31
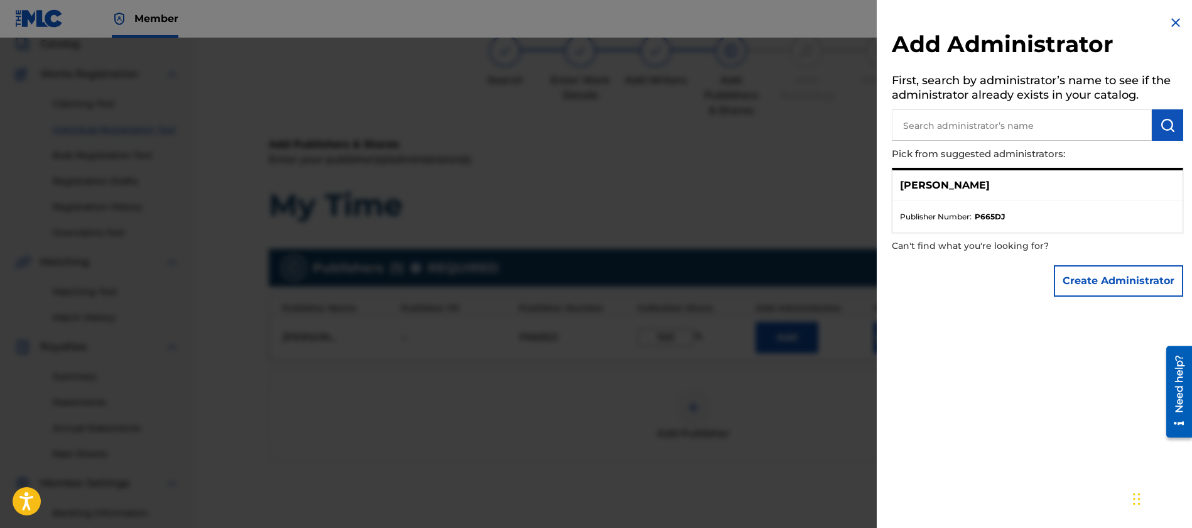
scroll to position [85, 0]
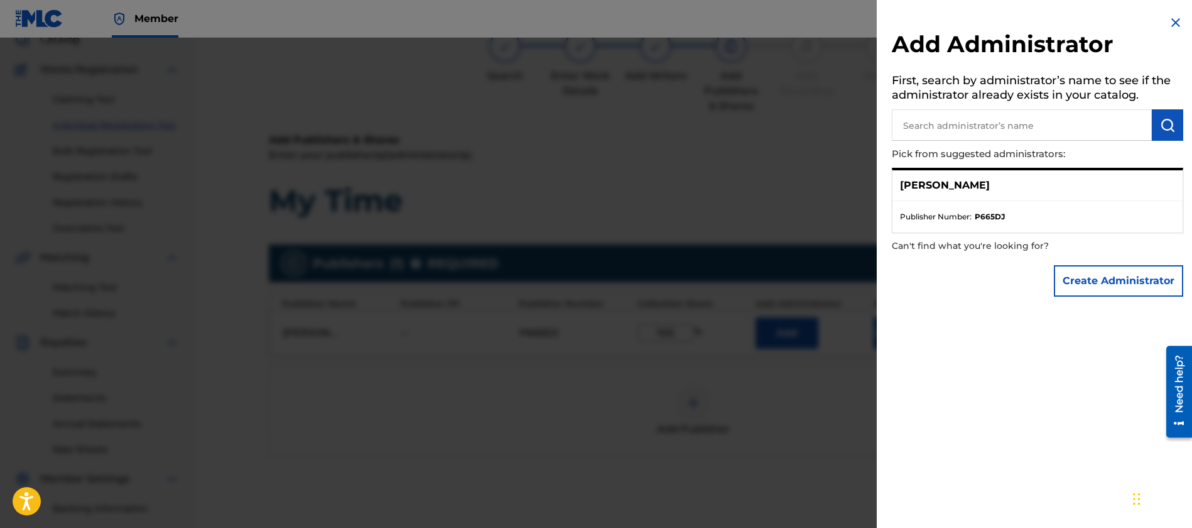
click at [1043, 226] on ul "Publisher Number : P665DJ" at bounding box center [1037, 216] width 290 height 31
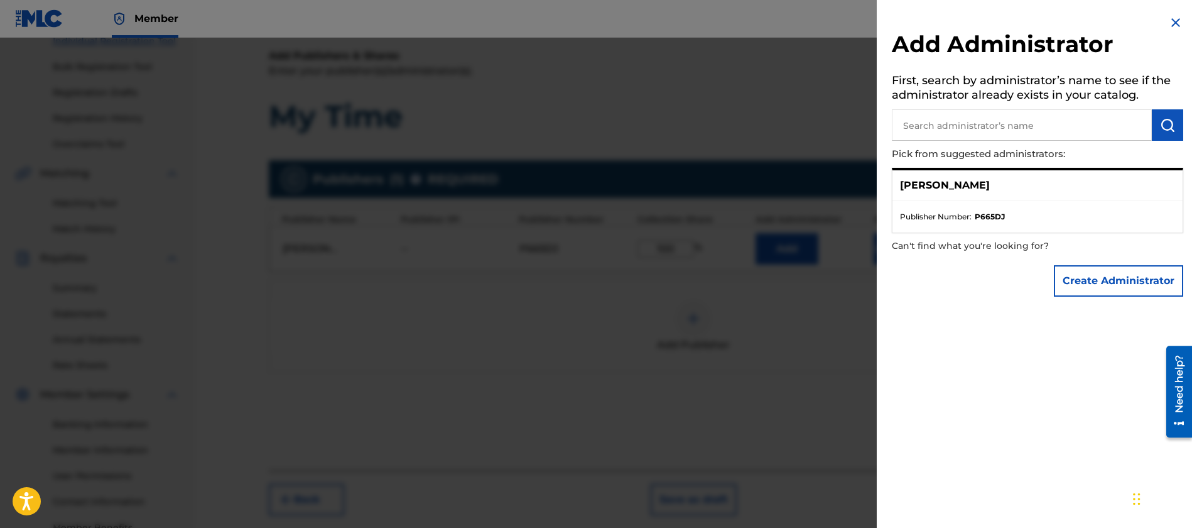
scroll to position [171, 0]
click at [1114, 285] on button "Create Administrator" at bounding box center [1118, 280] width 129 height 31
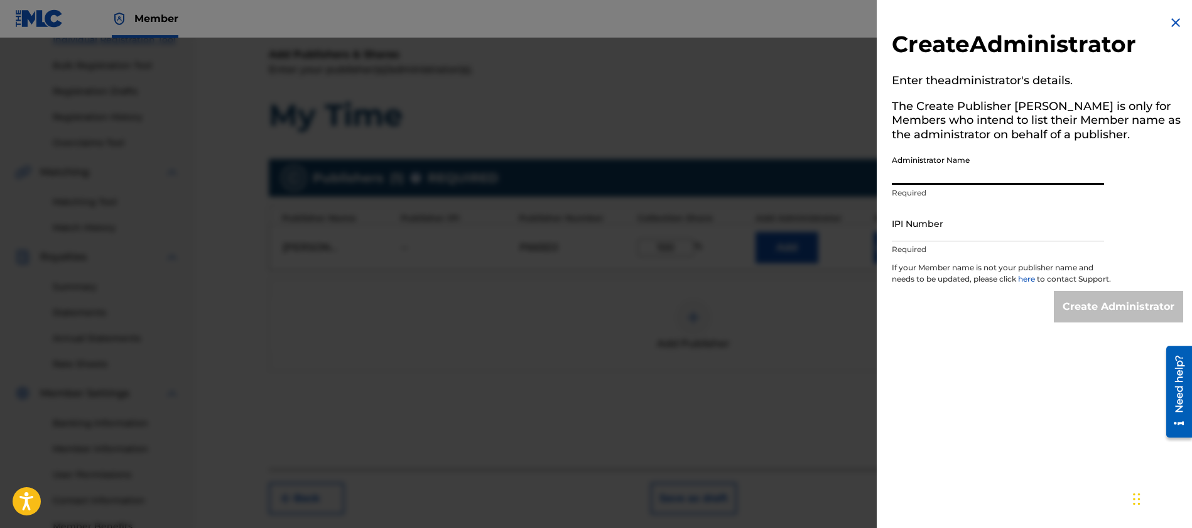
click at [967, 166] on input "Administrator Name" at bounding box center [998, 167] width 212 height 36
type input "[PERSON_NAME]"
click at [1024, 227] on input "IPI Number" at bounding box center [998, 223] width 212 height 36
click at [1174, 23] on img at bounding box center [1175, 22] width 15 height 15
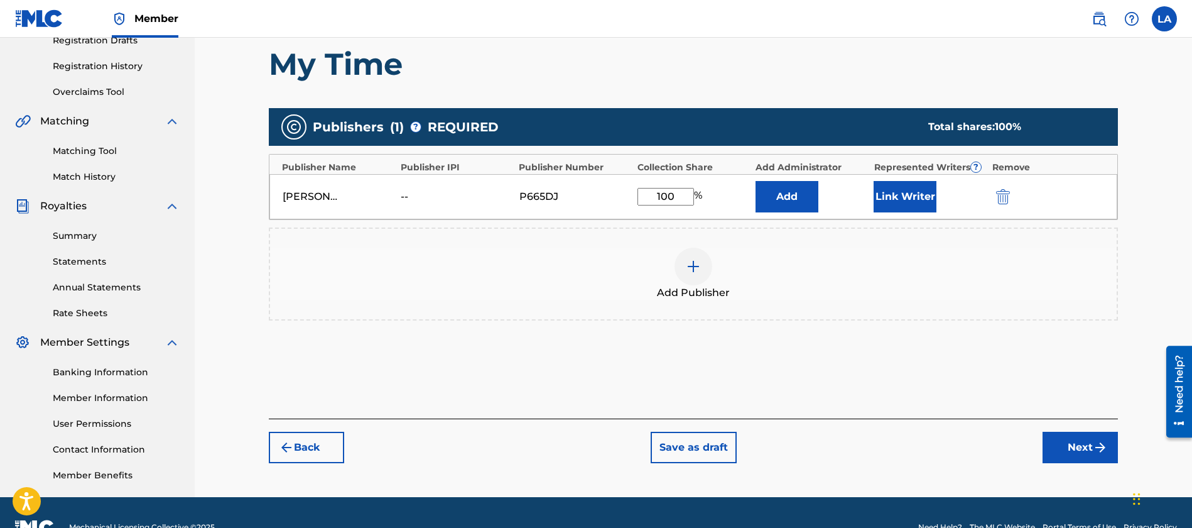
scroll to position [225, 0]
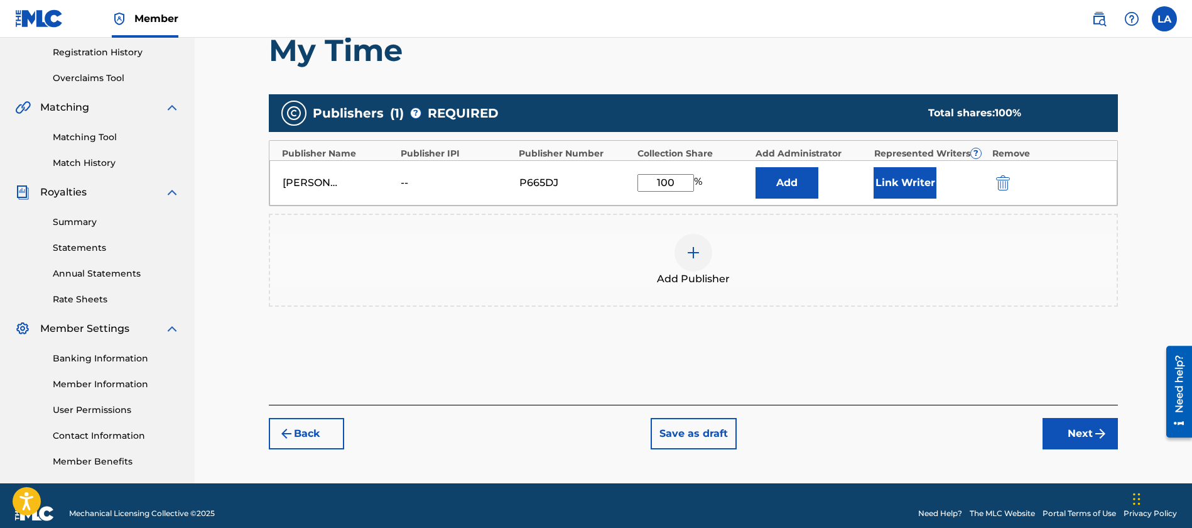
click at [1070, 450] on div "Register Work Search Enter Work Details Add Writers Add Publishers & Shares Add…" at bounding box center [693, 158] width 879 height 649
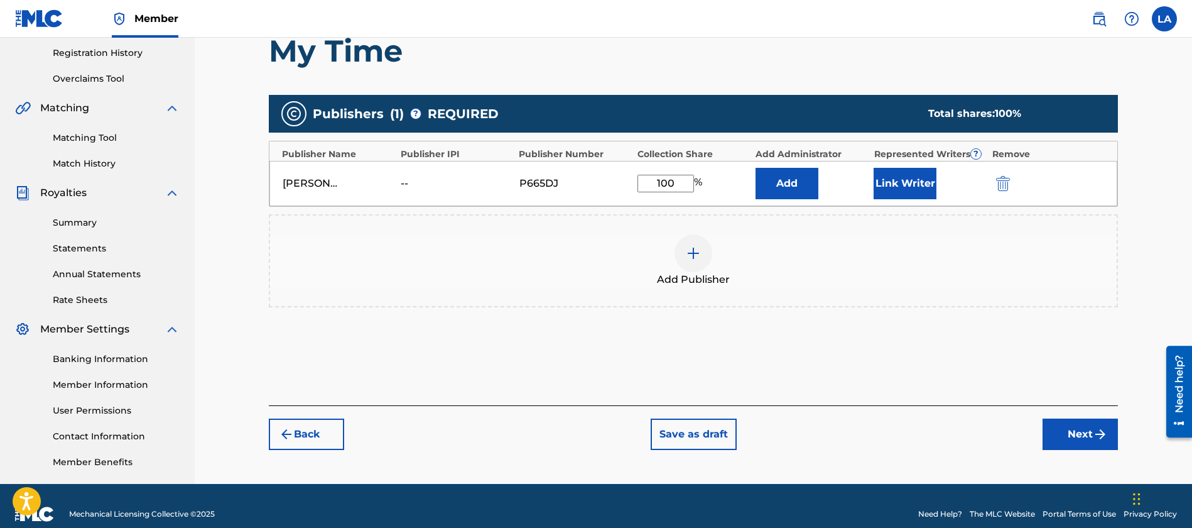
click at [1077, 444] on button "Next" at bounding box center [1080, 433] width 75 height 31
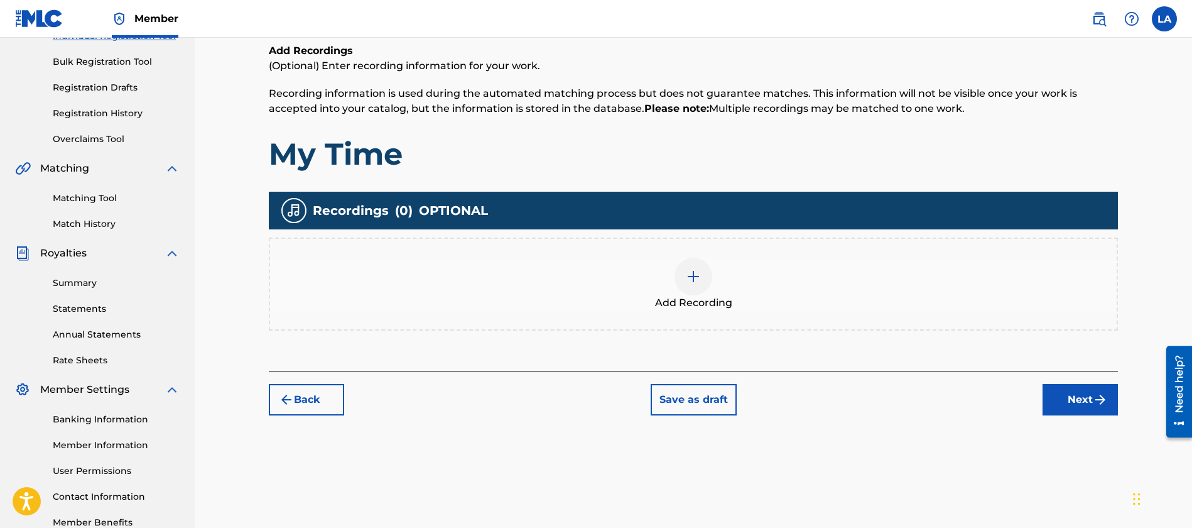
scroll to position [173, 0]
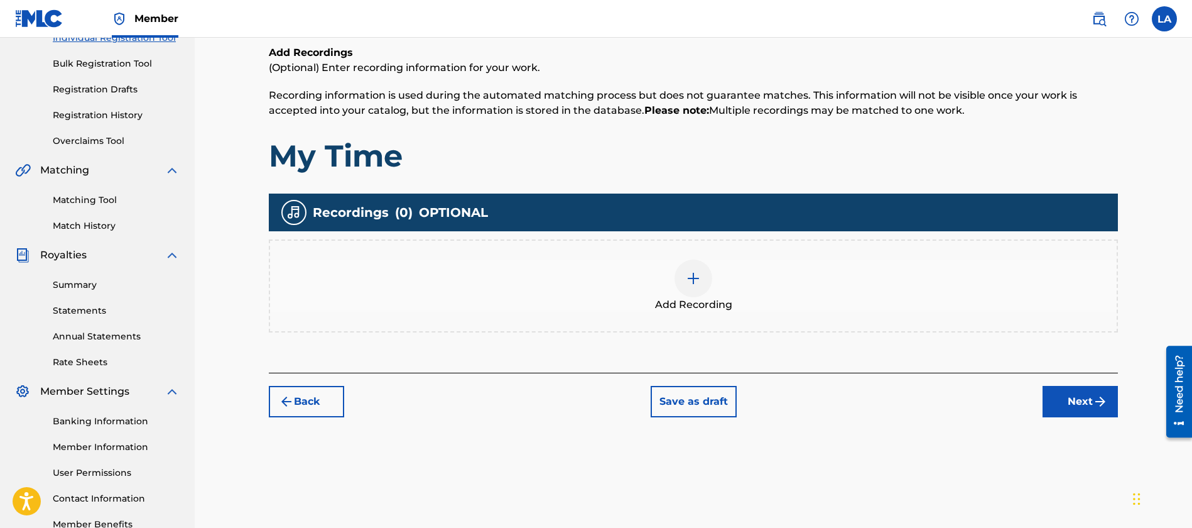
click at [1073, 401] on button "Next" at bounding box center [1080, 401] width 75 height 31
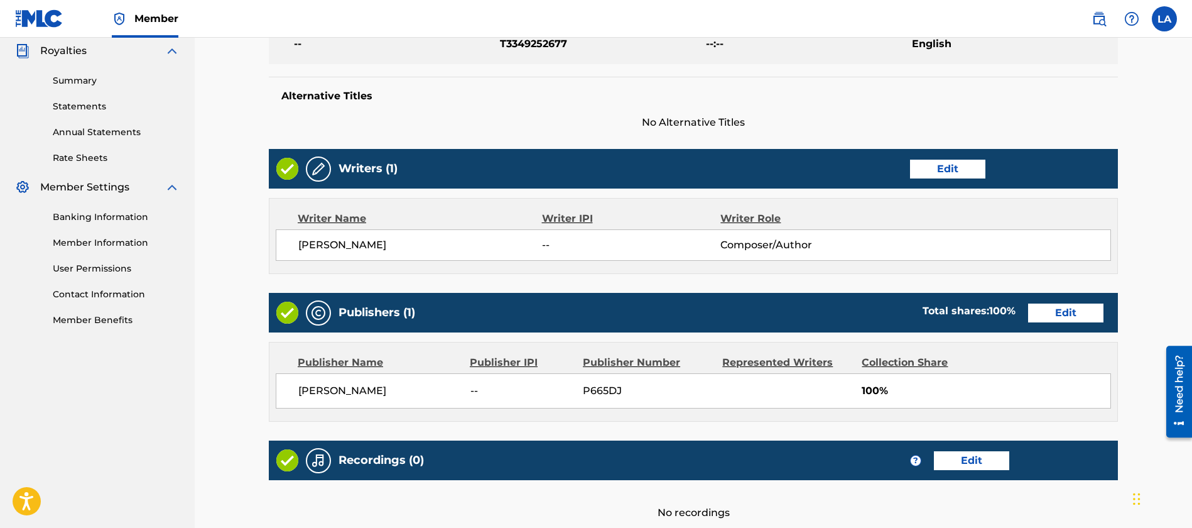
scroll to position [492, 0]
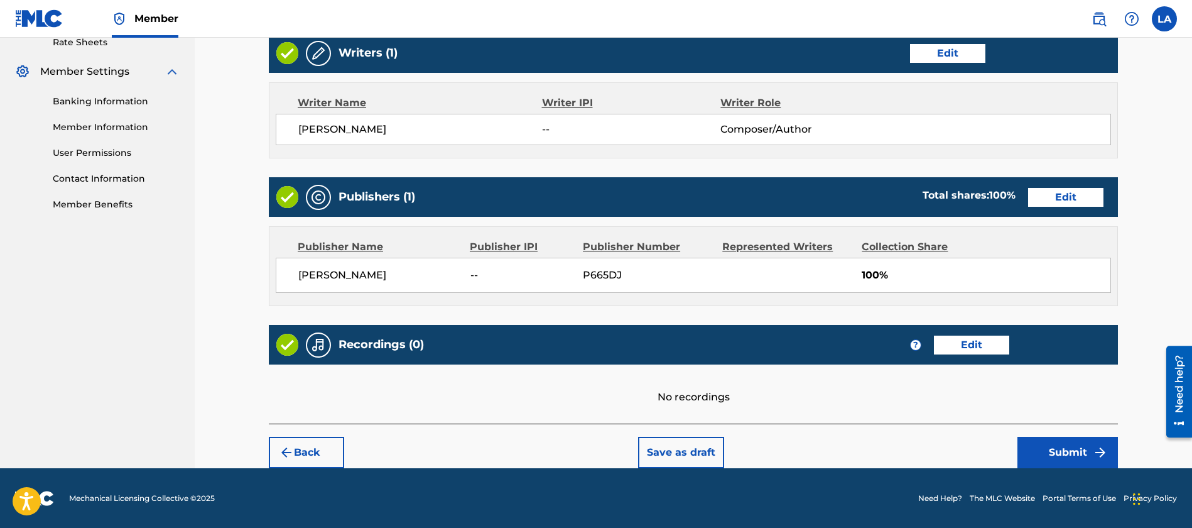
click at [1092, 451] on button "Submit" at bounding box center [1067, 451] width 100 height 31
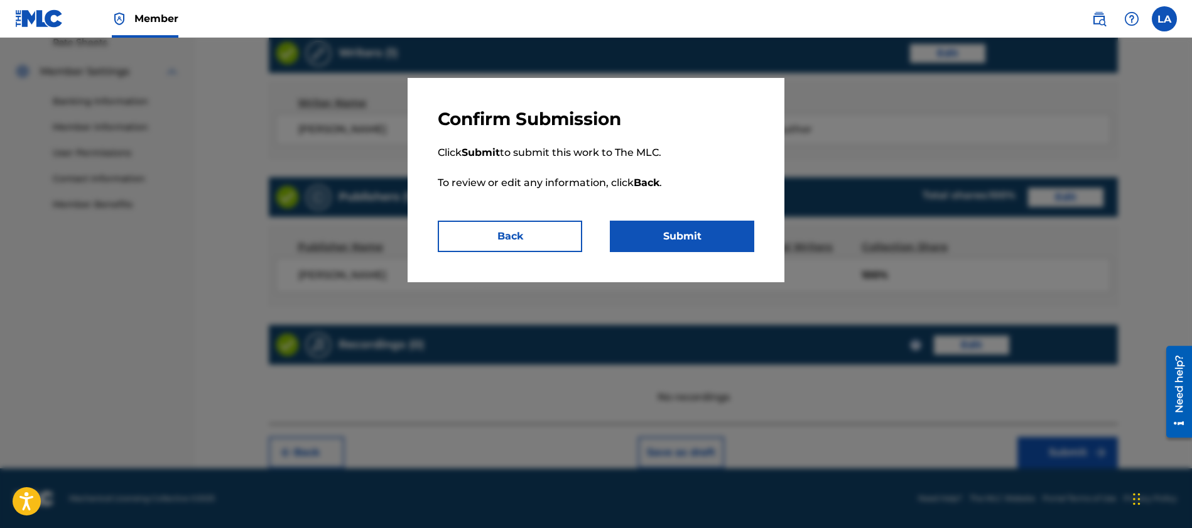
click at [664, 234] on button "Submit" at bounding box center [682, 235] width 144 height 31
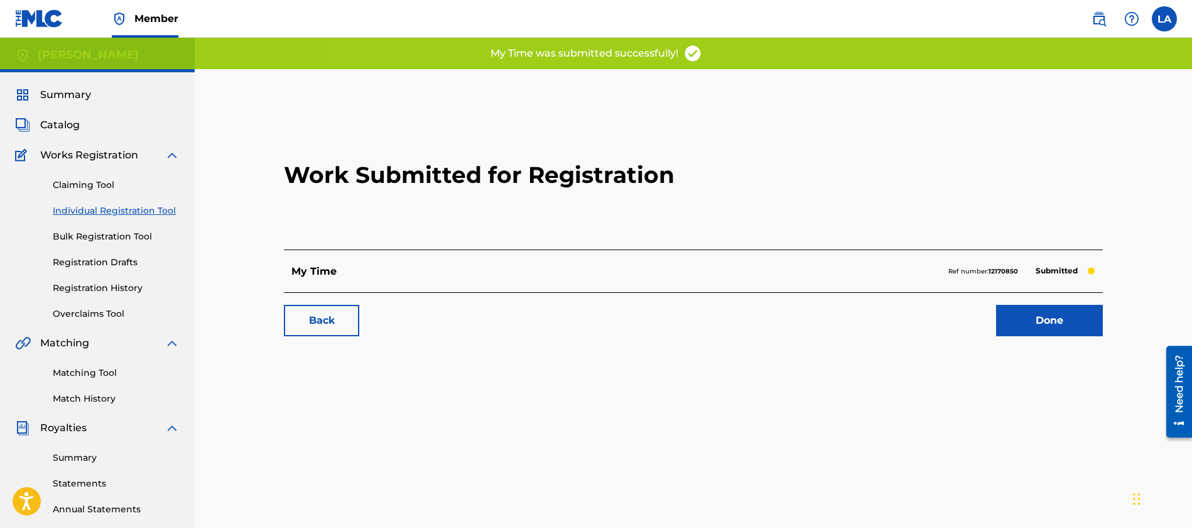
click at [1062, 322] on link "Done" at bounding box center [1049, 320] width 107 height 31
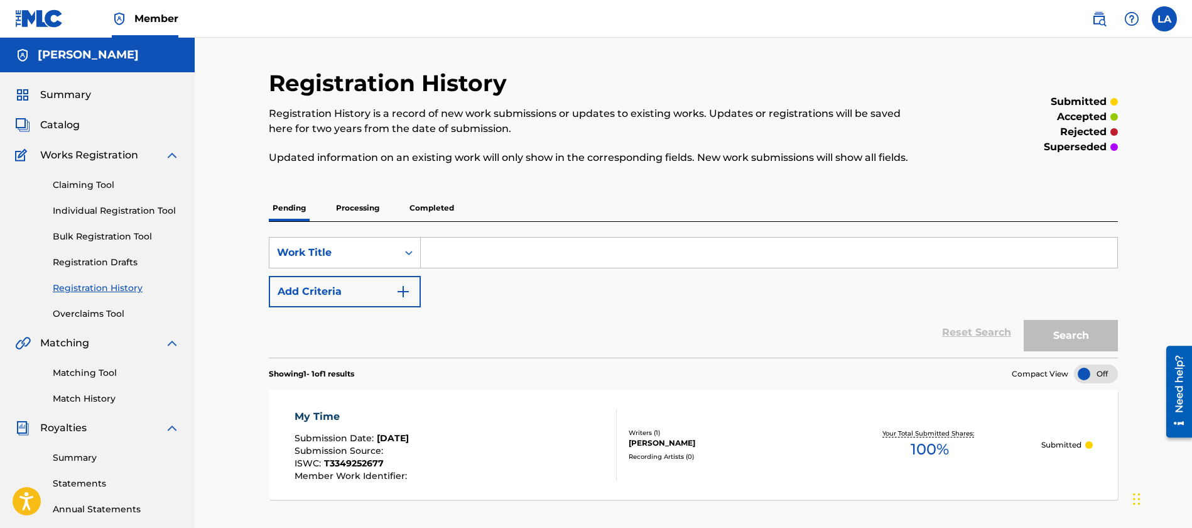
click at [103, 209] on link "Individual Registration Tool" at bounding box center [116, 210] width 127 height 13
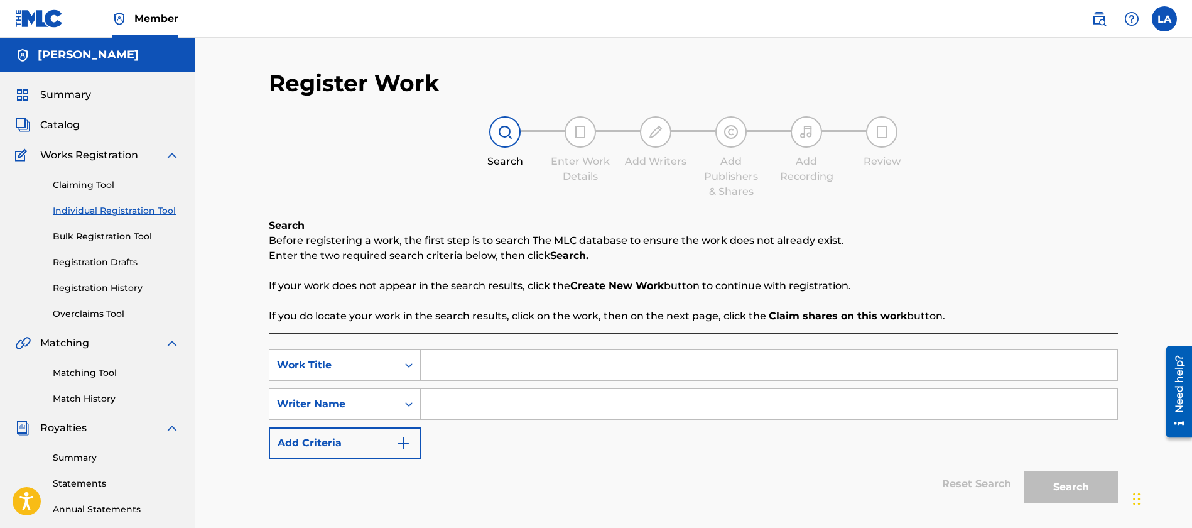
click at [483, 374] on input "Search Form" at bounding box center [769, 365] width 697 height 30
type input "Waves"
click at [509, 404] on input "Search Form" at bounding box center [769, 403] width 697 height 30
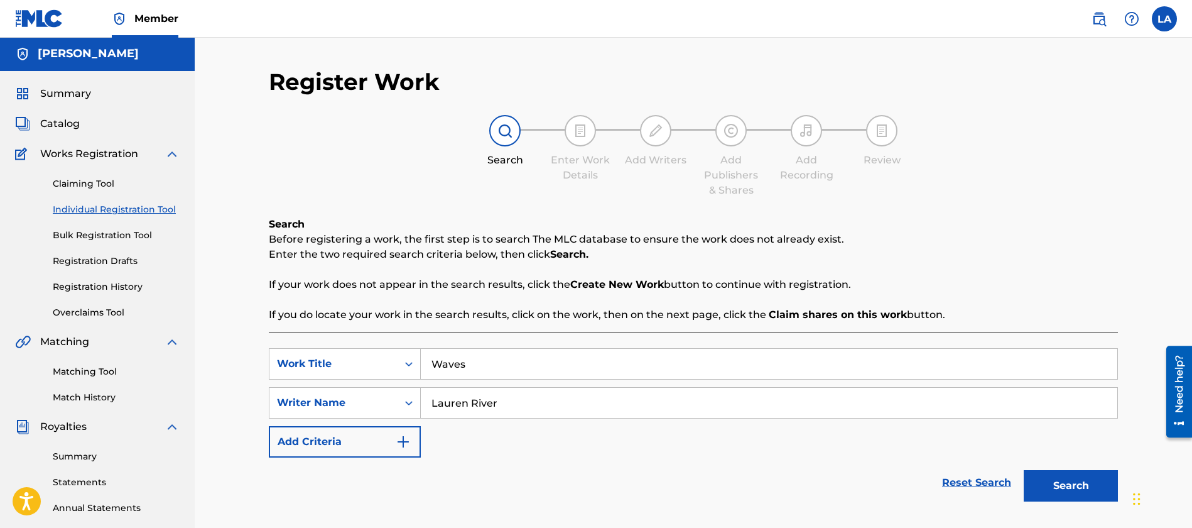
type input "Lauren River"
click at [1051, 486] on button "Search" at bounding box center [1071, 485] width 94 height 31
click at [1061, 484] on button "Search" at bounding box center [1071, 485] width 94 height 31
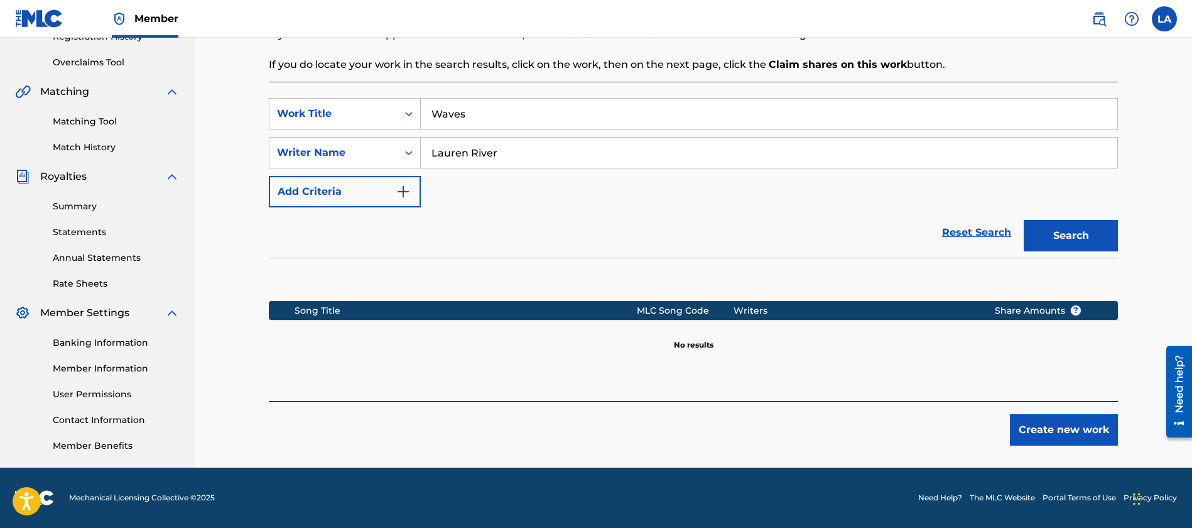
click at [1063, 436] on button "Create new work" at bounding box center [1064, 429] width 108 height 31
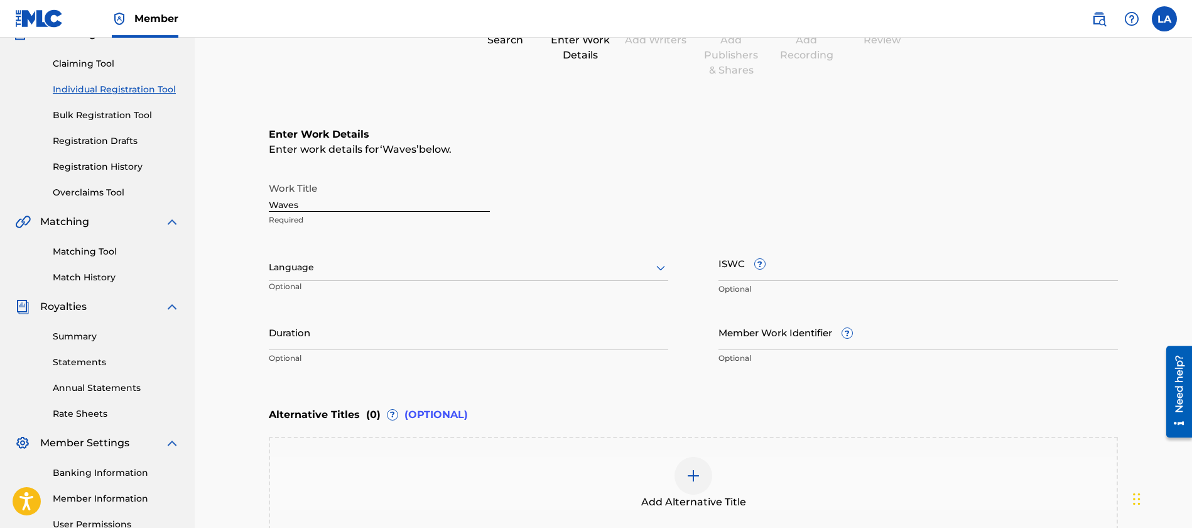
scroll to position [0, 0]
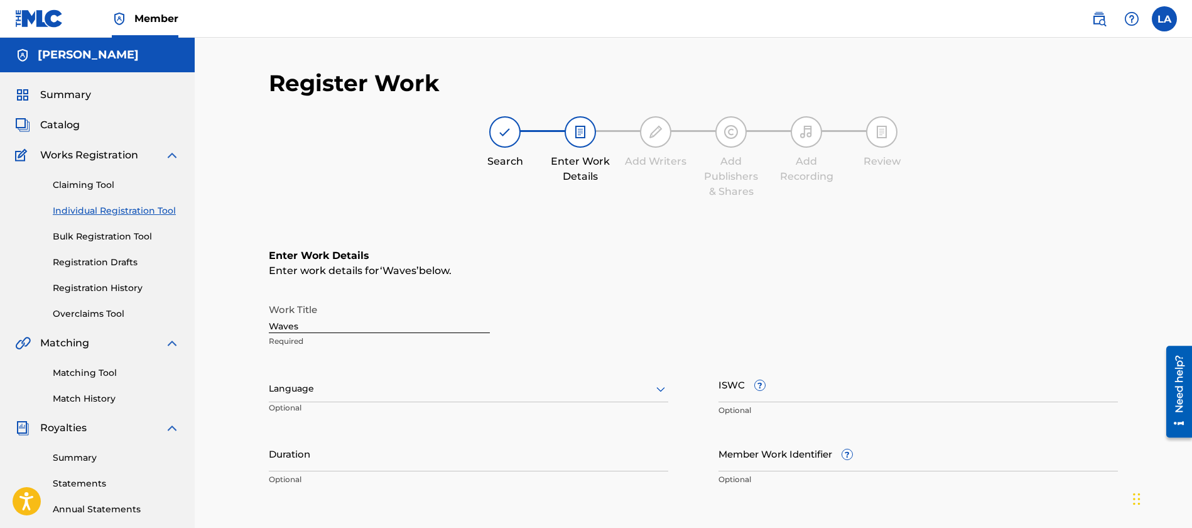
click at [430, 389] on div "Language" at bounding box center [468, 389] width 399 height 26
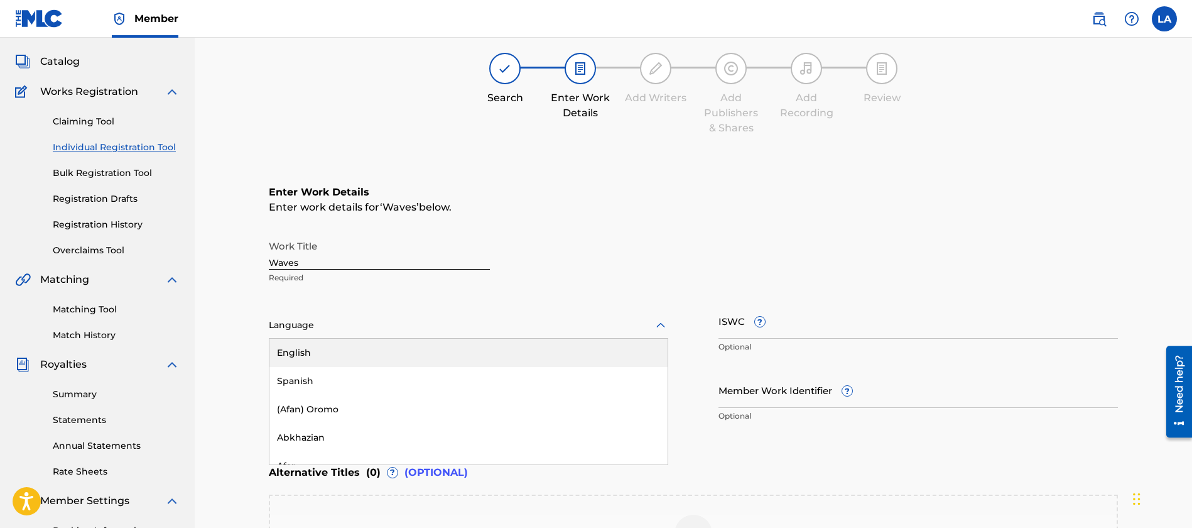
click at [415, 362] on div "English" at bounding box center [468, 353] width 398 height 28
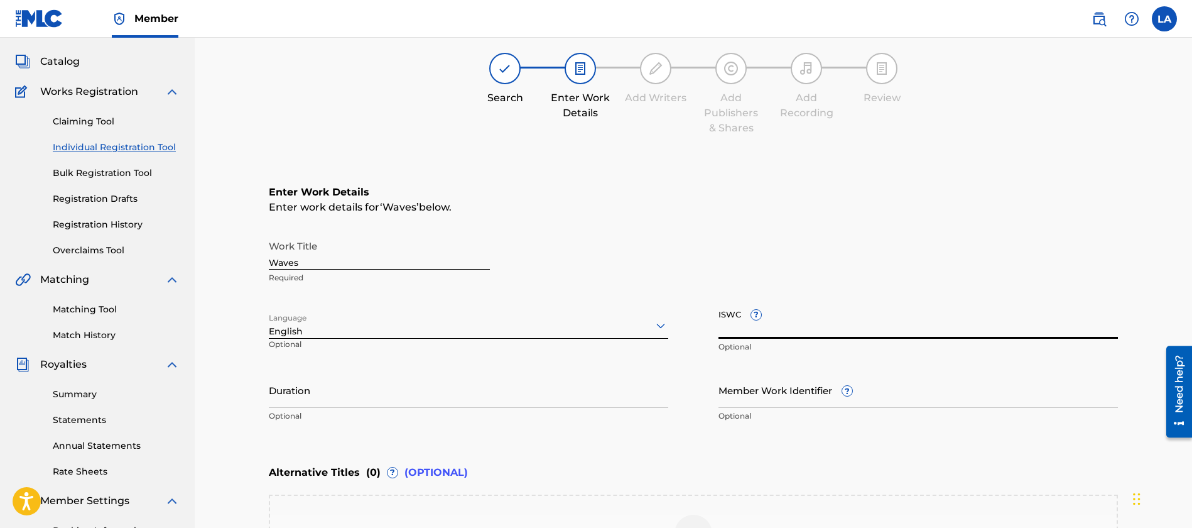
click at [830, 329] on input "ISWC ?" at bounding box center [917, 321] width 399 height 36
paste input "T3349292479"
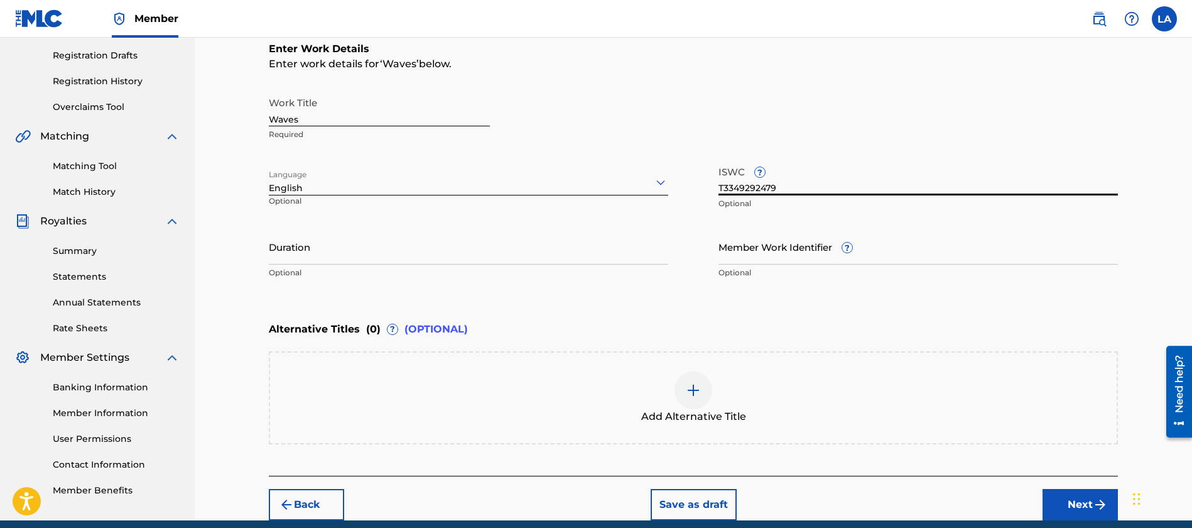
scroll to position [259, 0]
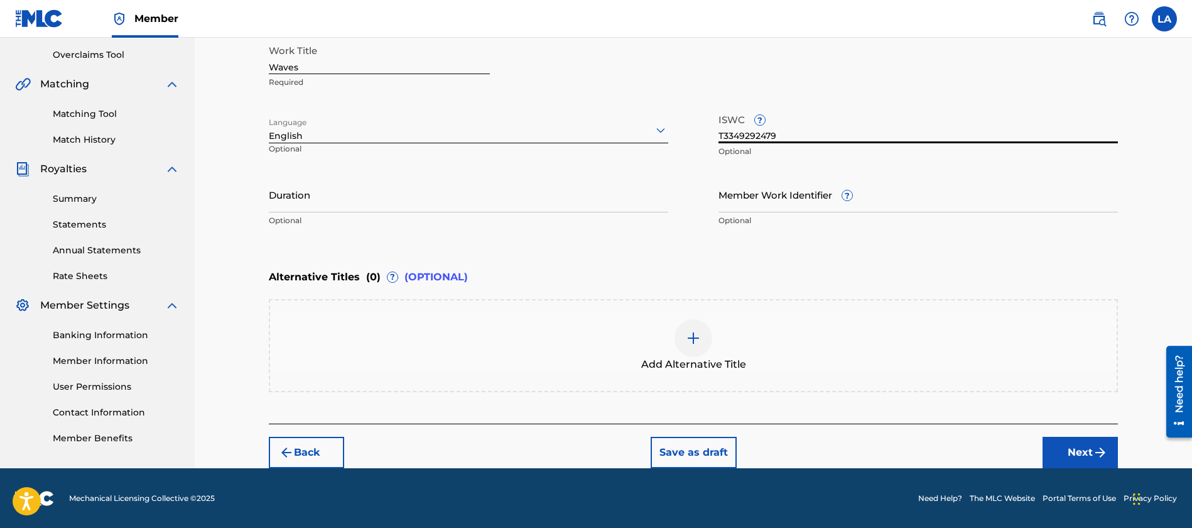
type input "T3349292479"
click at [1074, 448] on button "Next" at bounding box center [1080, 451] width 75 height 31
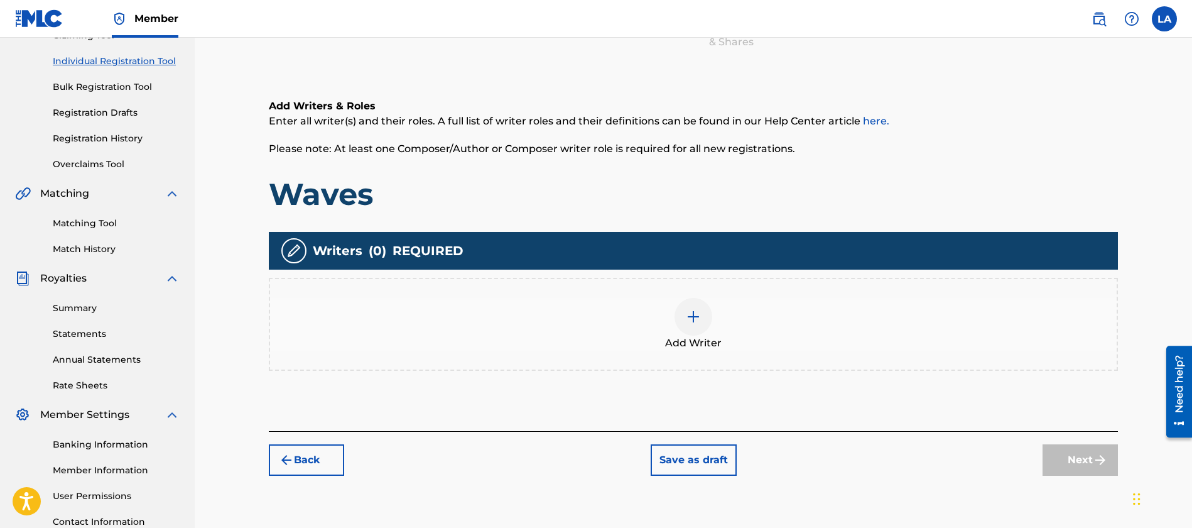
click at [696, 320] on img at bounding box center [693, 316] width 15 height 15
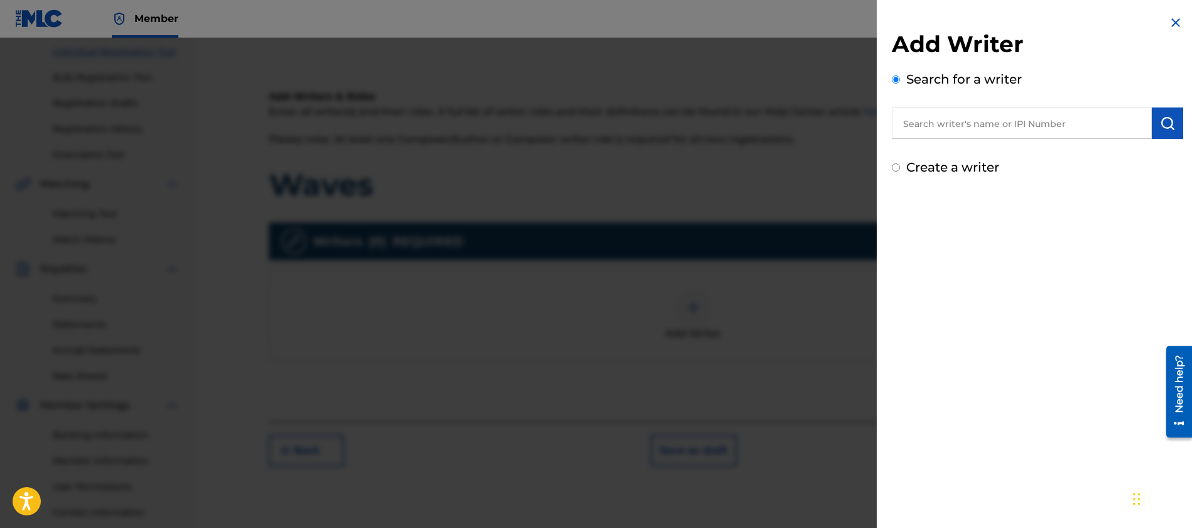
click at [968, 132] on input "text" at bounding box center [1022, 122] width 260 height 31
type input "[PERSON_NAME]"
click at [1160, 127] on img "submit" at bounding box center [1167, 123] width 15 height 15
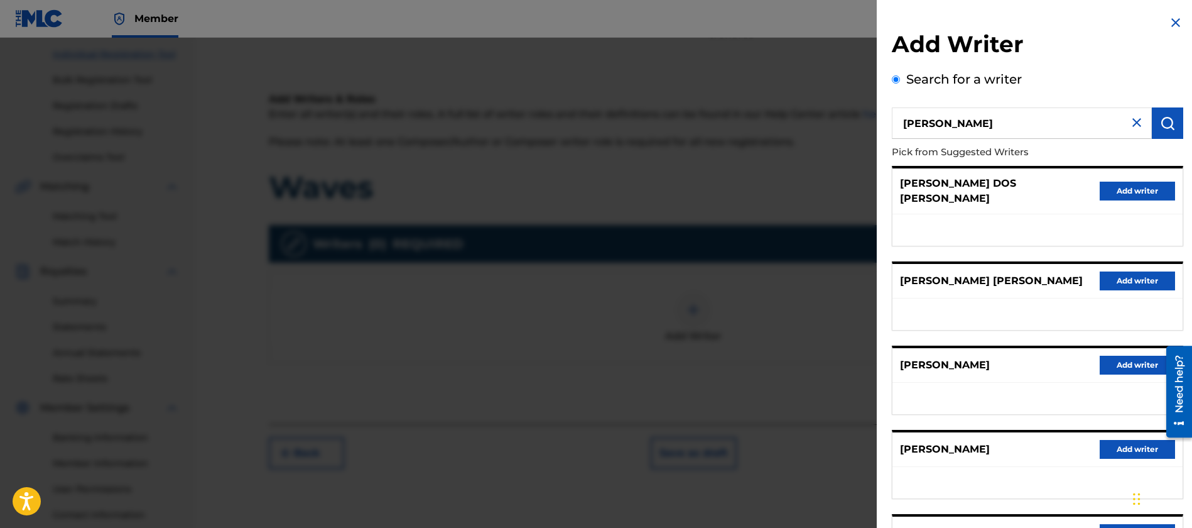
click at [1132, 120] on img at bounding box center [1136, 122] width 15 height 15
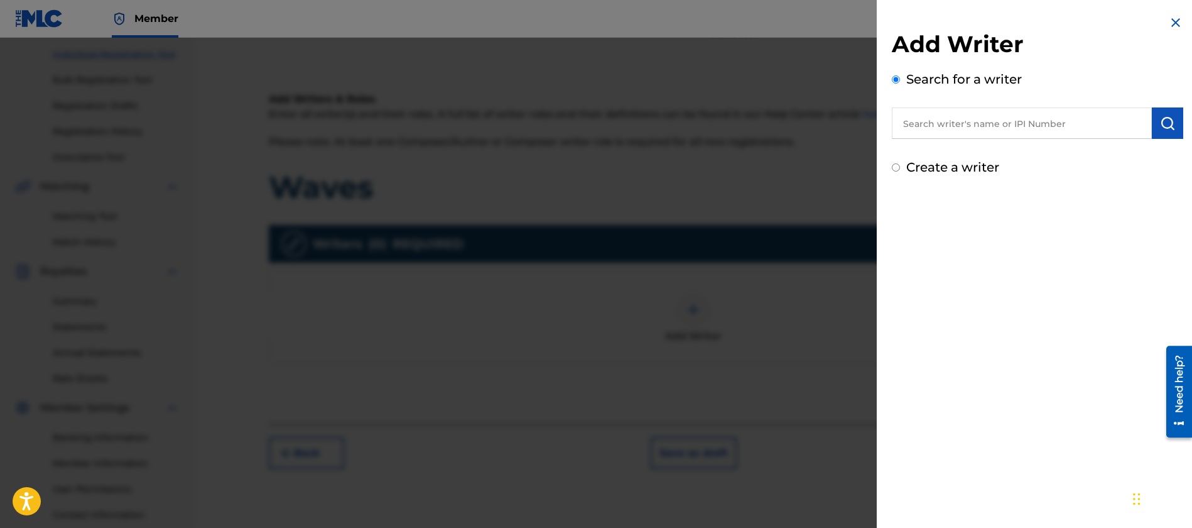
click at [938, 168] on label "Create a writer" at bounding box center [952, 167] width 93 height 15
radio input "true"
click at [900, 168] on input "Create a writer" at bounding box center [896, 167] width 8 height 8
radio input "false"
radio input "true"
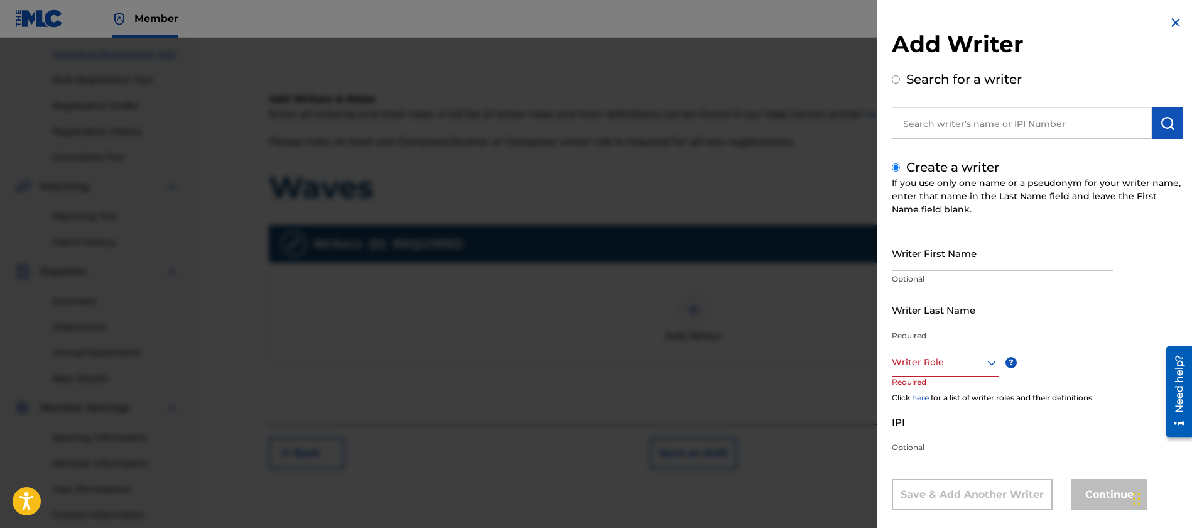
click at [972, 257] on input "Writer First Name" at bounding box center [1002, 253] width 221 height 36
type input "[PERSON_NAME]"
click at [957, 302] on input "Writer Last Name" at bounding box center [1002, 309] width 221 height 36
type input "[PERSON_NAME]"
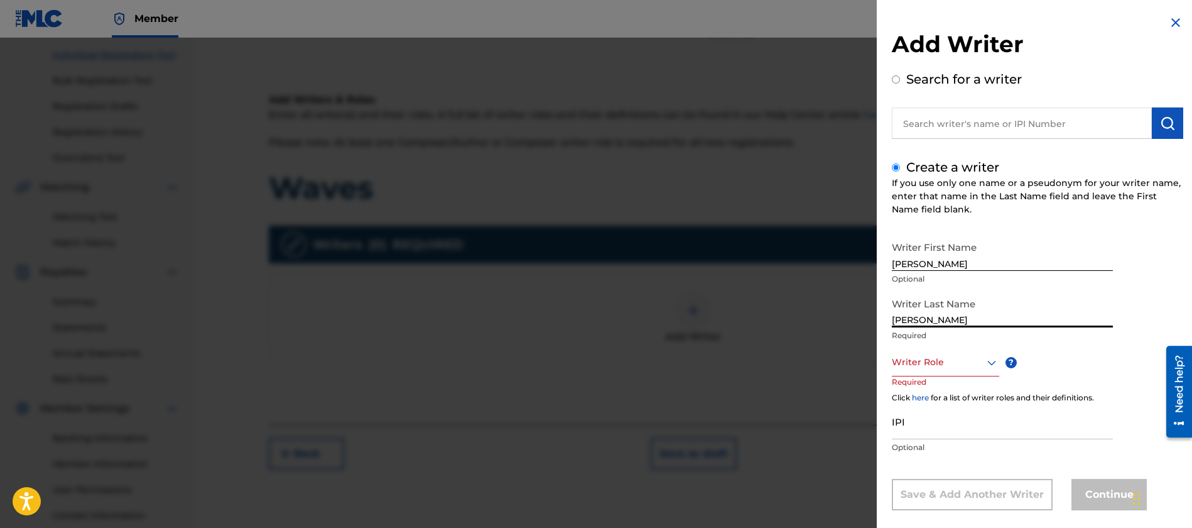
scroll to position [16, 0]
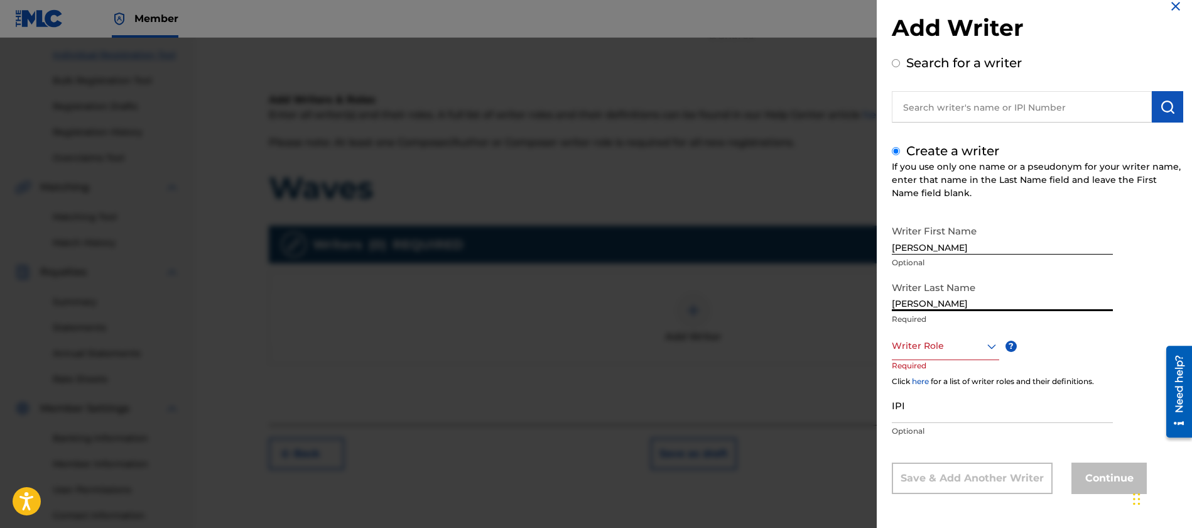
click at [924, 357] on div "Writer Role" at bounding box center [945, 346] width 107 height 28
click at [934, 365] on div "Composer/Author" at bounding box center [945, 374] width 106 height 28
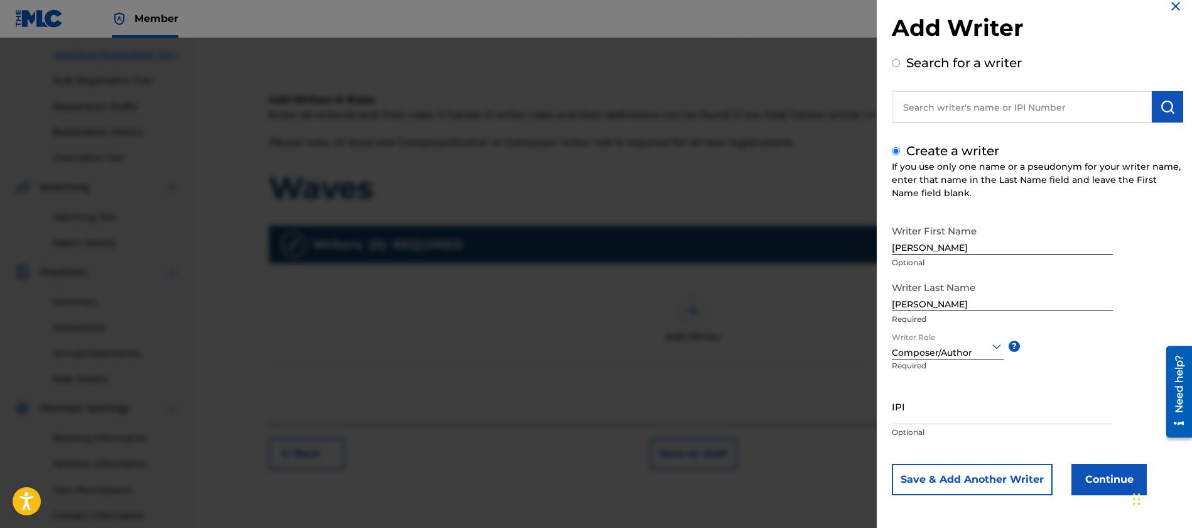
click at [1102, 475] on button "Continue" at bounding box center [1108, 478] width 75 height 31
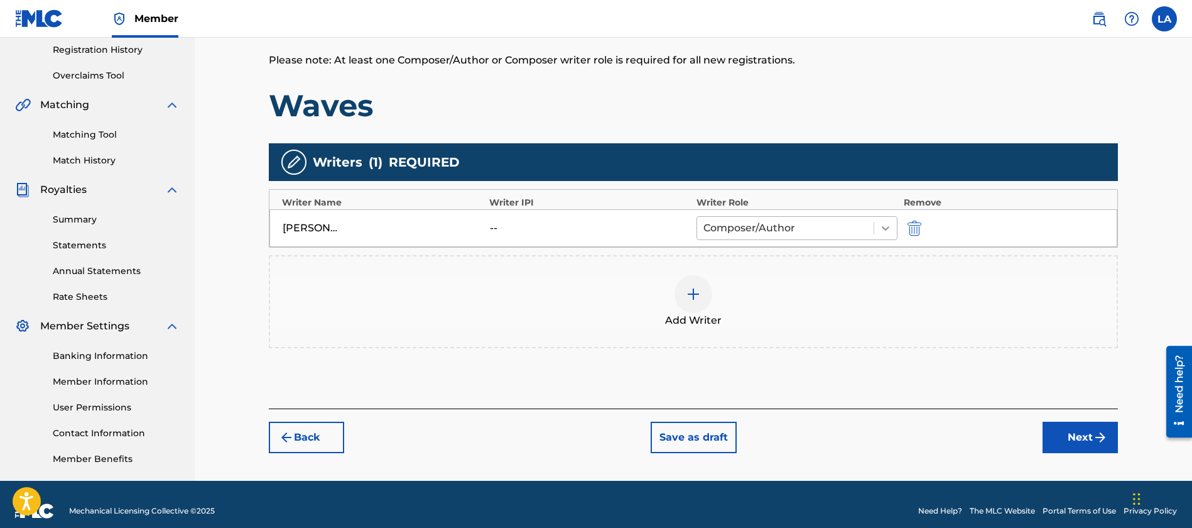
scroll to position [251, 0]
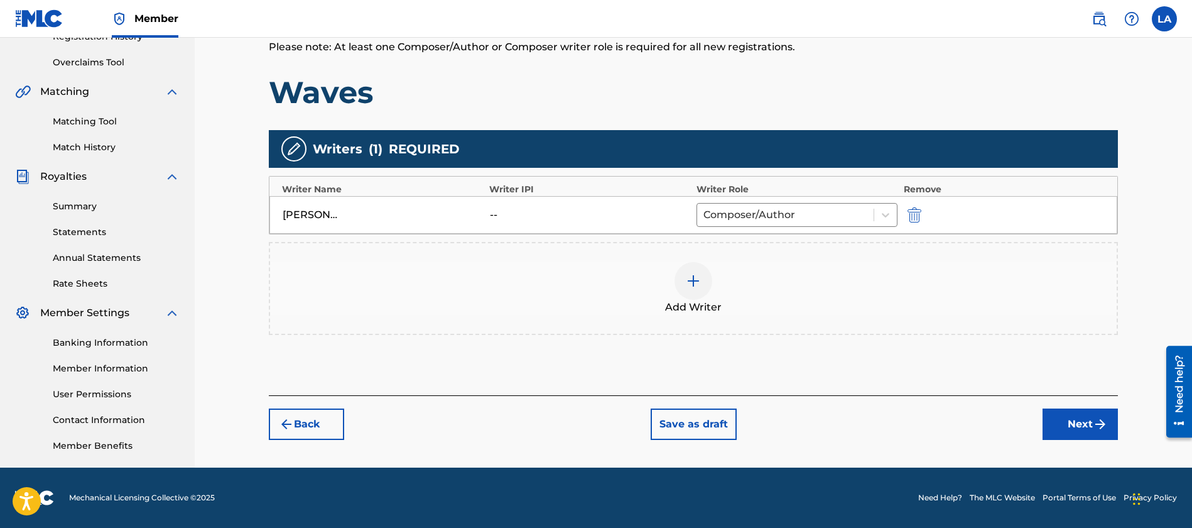
click at [1056, 413] on button "Next" at bounding box center [1080, 423] width 75 height 31
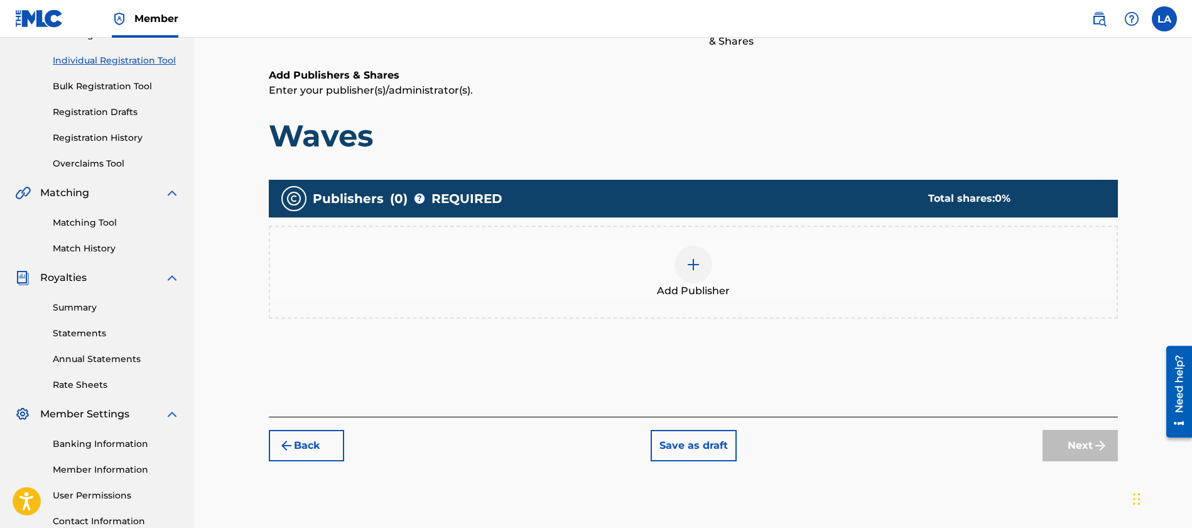
scroll to position [162, 0]
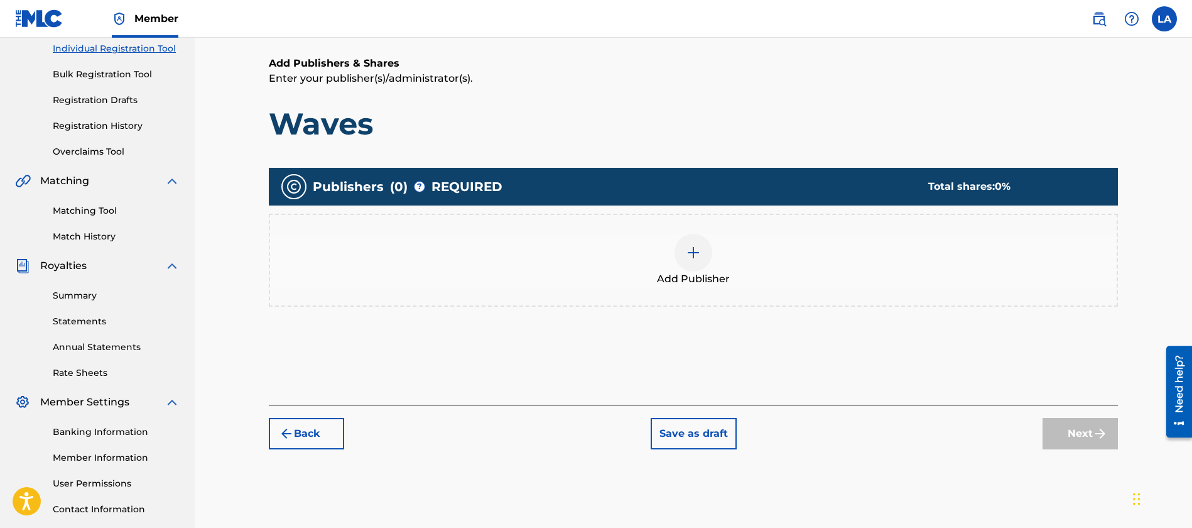
click at [686, 247] on img at bounding box center [693, 252] width 15 height 15
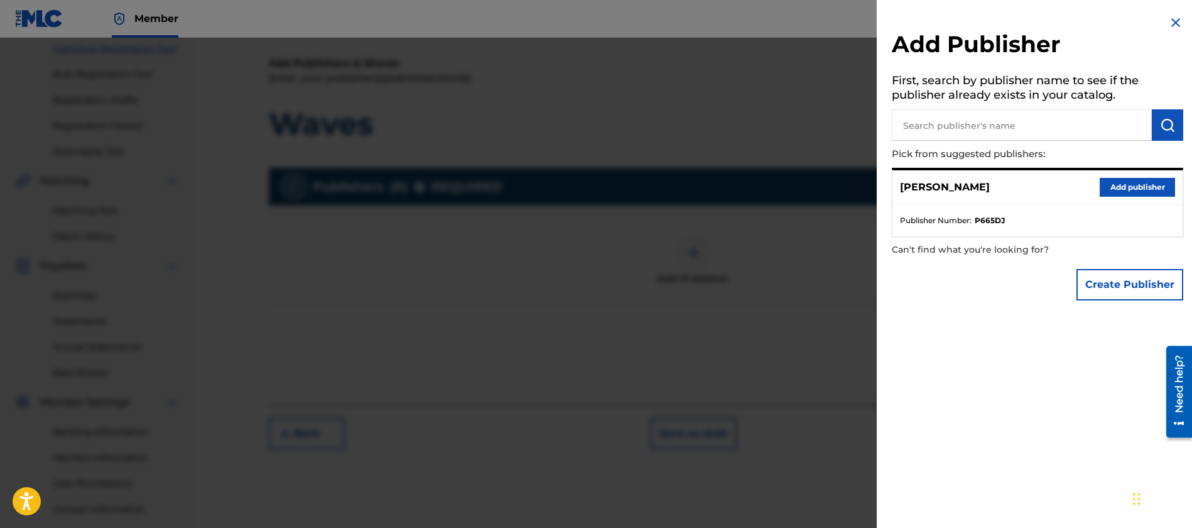
click at [1137, 187] on button "Add publisher" at bounding box center [1137, 187] width 75 height 19
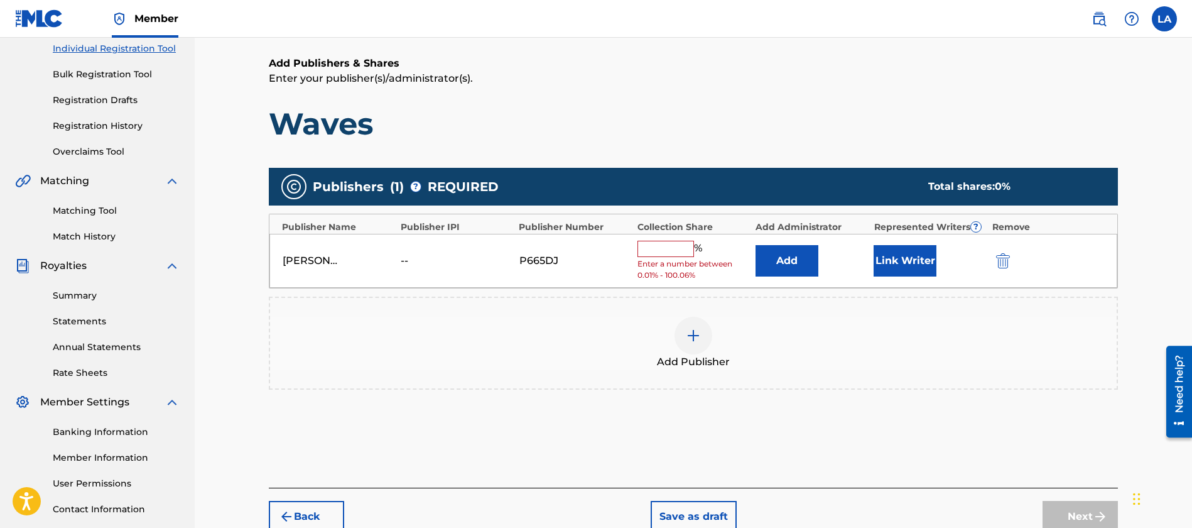
click at [665, 246] on input "text" at bounding box center [665, 249] width 57 height 16
type input "100"
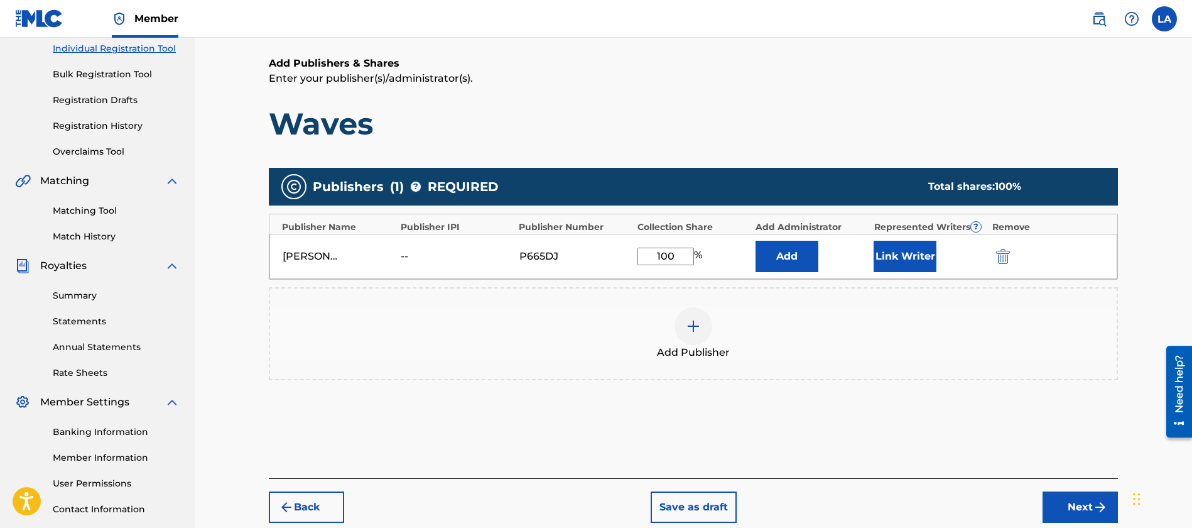
click at [1084, 511] on button "Next" at bounding box center [1080, 506] width 75 height 31
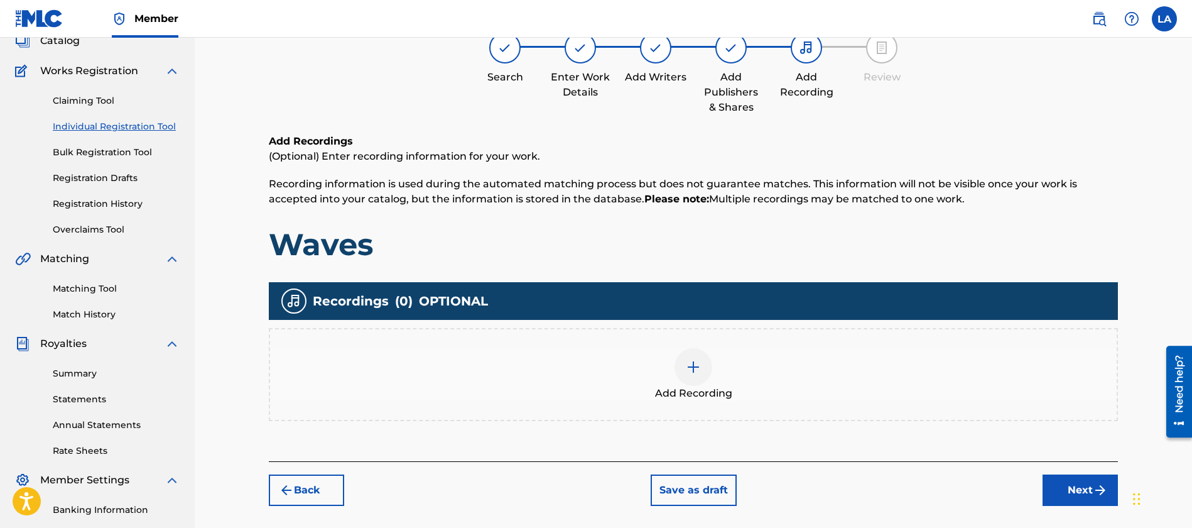
scroll to position [57, 0]
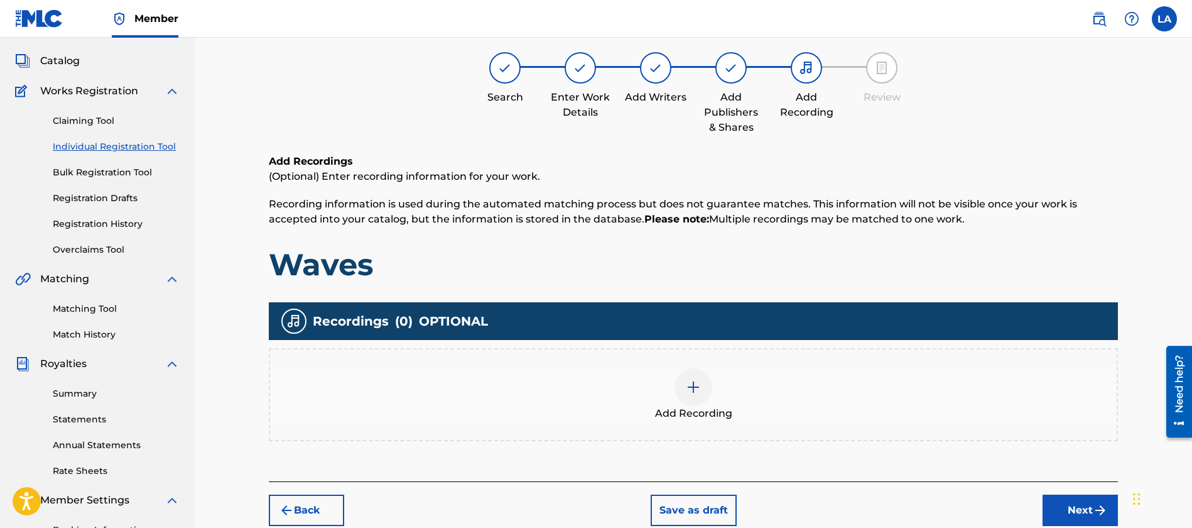
click at [1079, 503] on button "Next" at bounding box center [1080, 509] width 75 height 31
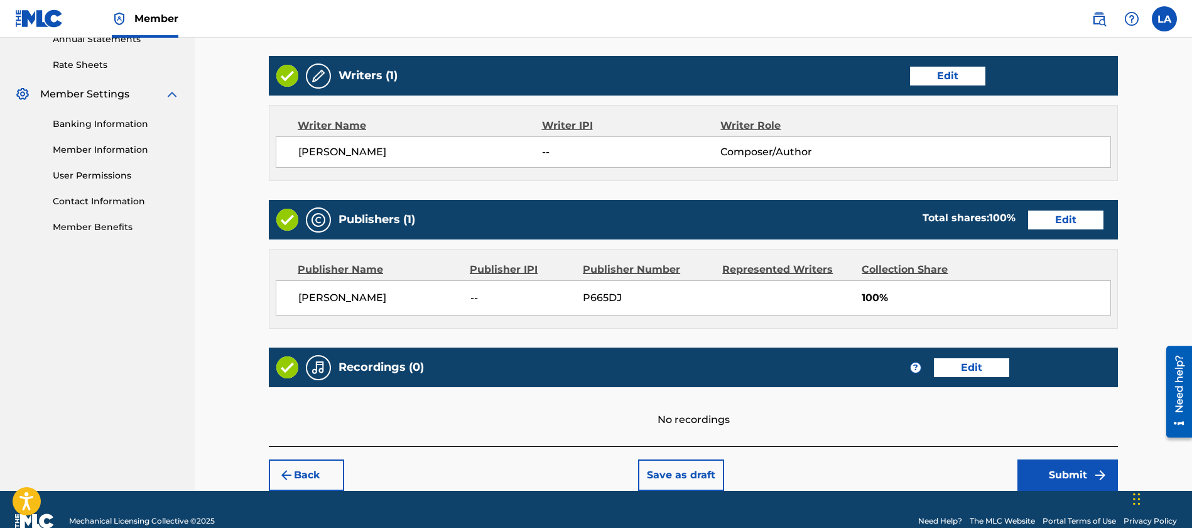
scroll to position [492, 0]
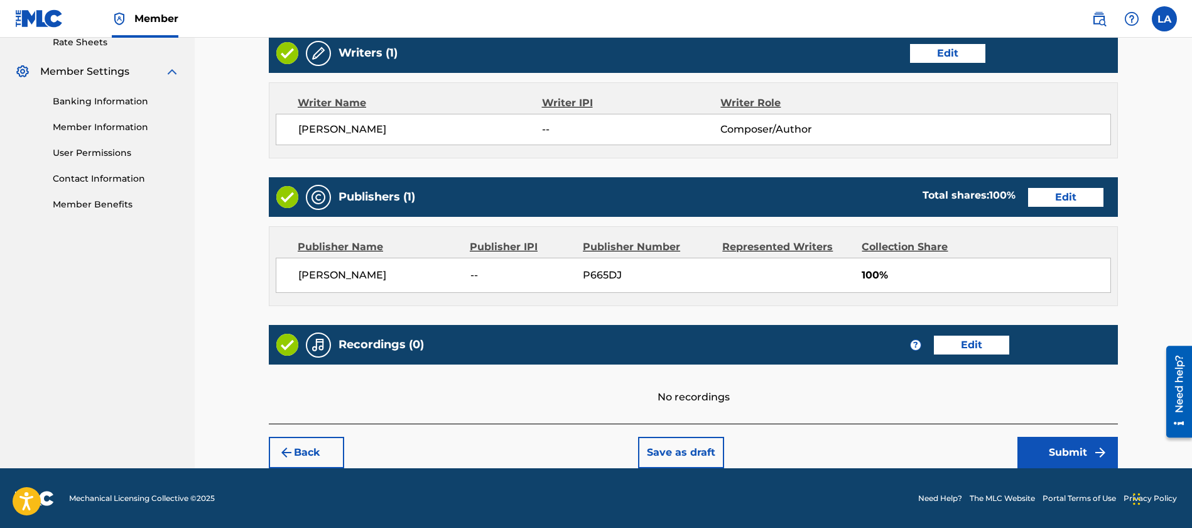
click at [1082, 458] on button "Submit" at bounding box center [1067, 451] width 100 height 31
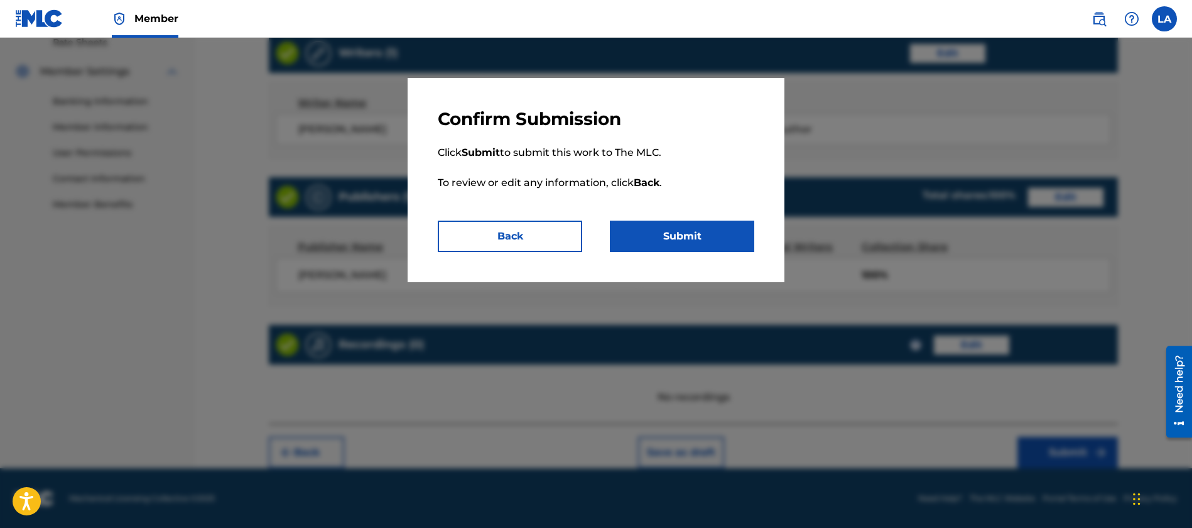
click at [653, 241] on button "Submit" at bounding box center [682, 235] width 144 height 31
